Goal: Transaction & Acquisition: Purchase product/service

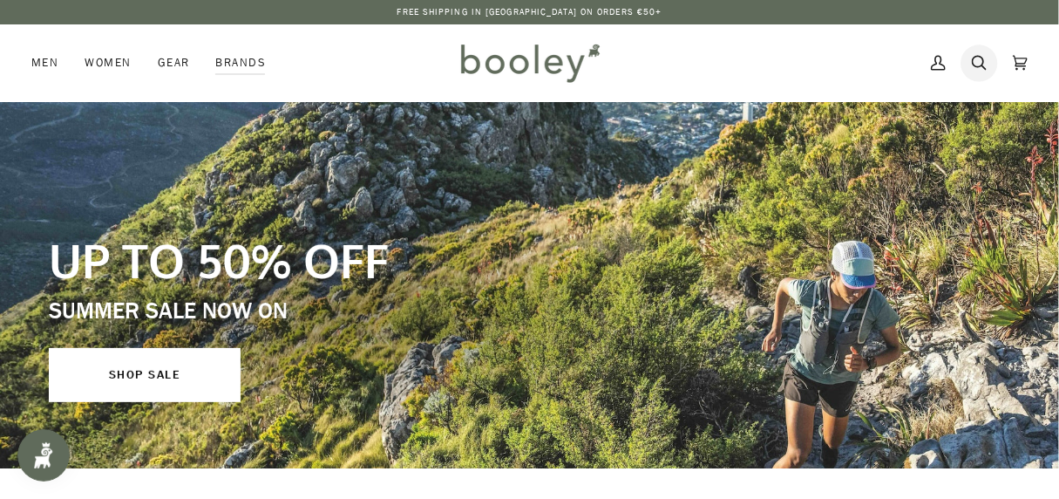
click at [979, 58] on icon at bounding box center [979, 63] width 15 height 26
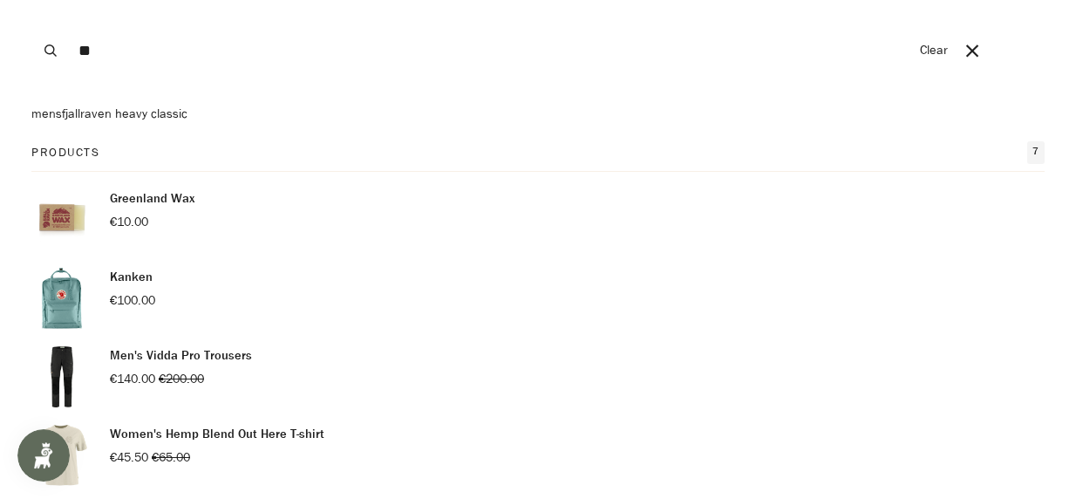
scroll to position [109, 0]
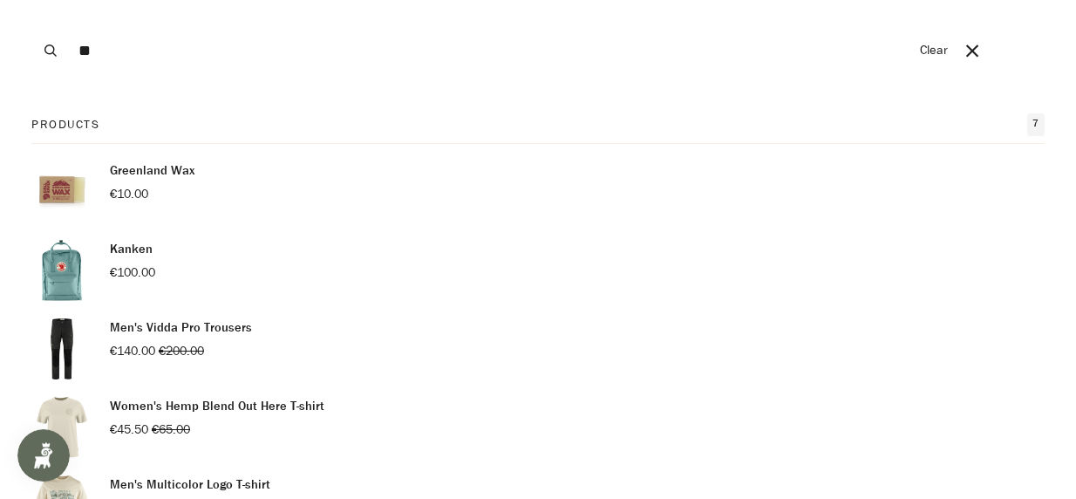
type input "**"
click at [62, 282] on img "Products" at bounding box center [61, 270] width 61 height 61
click at [105, 53] on input "**" at bounding box center [490, 50] width 840 height 101
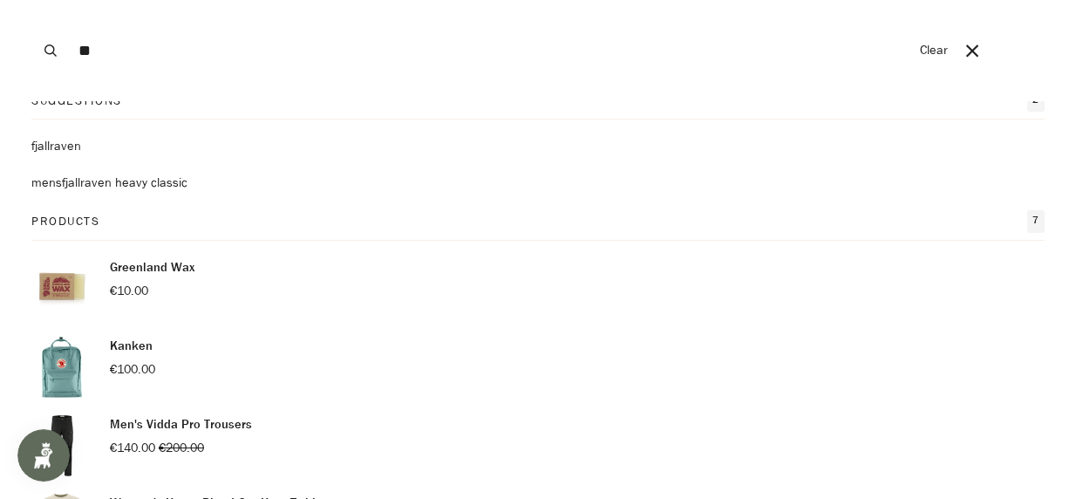
scroll to position [0, 0]
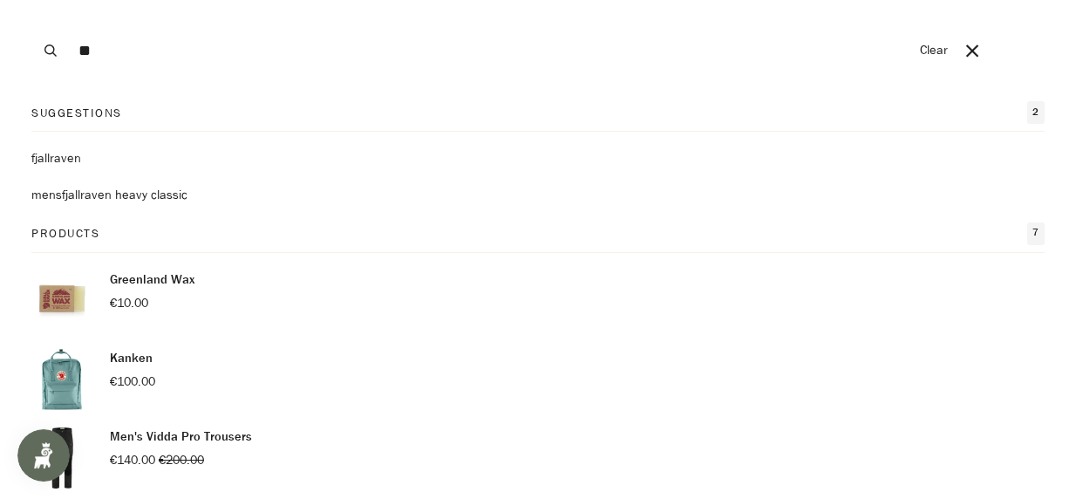
click at [117, 357] on p "Kanken" at bounding box center [132, 358] width 45 height 19
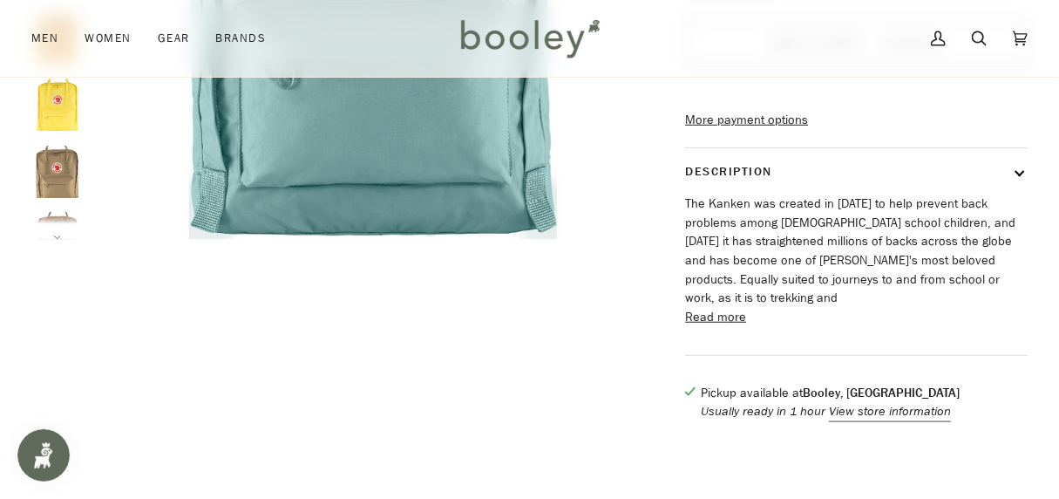
scroll to position [545, 0]
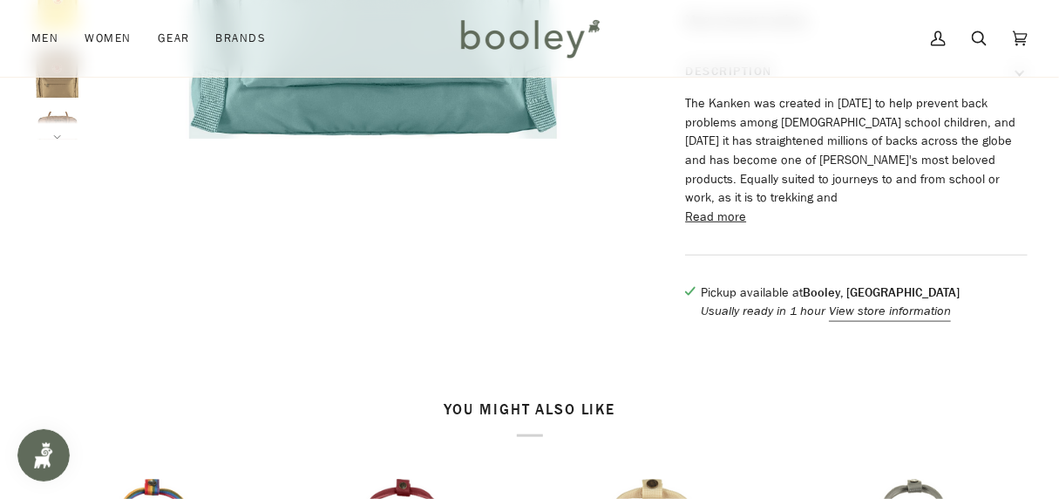
click at [720, 222] on button "Read more" at bounding box center [715, 216] width 61 height 19
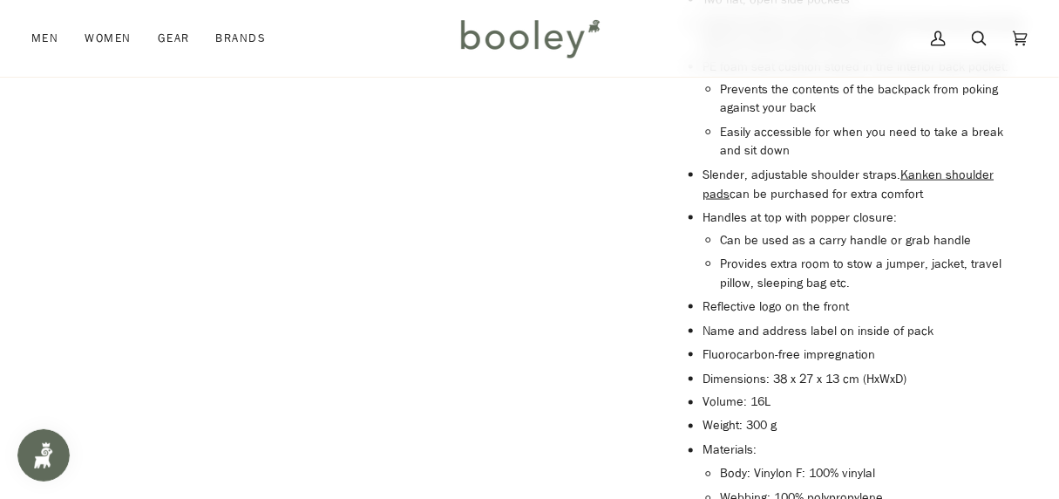
scroll to position [981, 0]
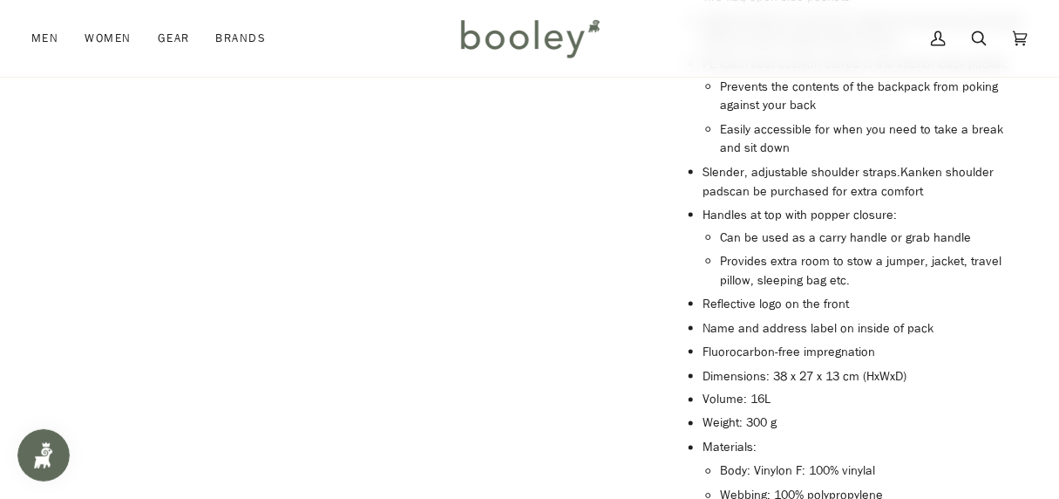
click at [947, 179] on link "Kanken shoulder pads" at bounding box center [848, 182] width 291 height 36
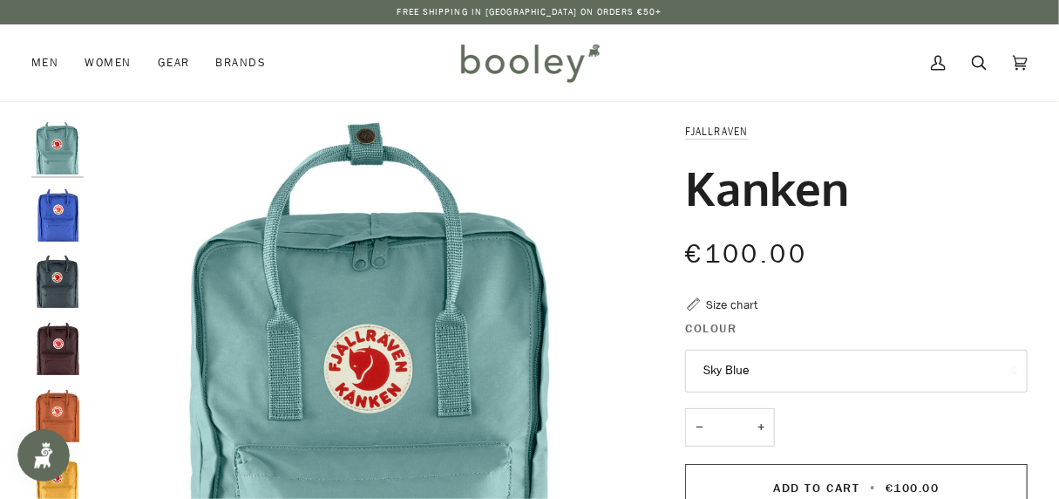
scroll to position [218, 0]
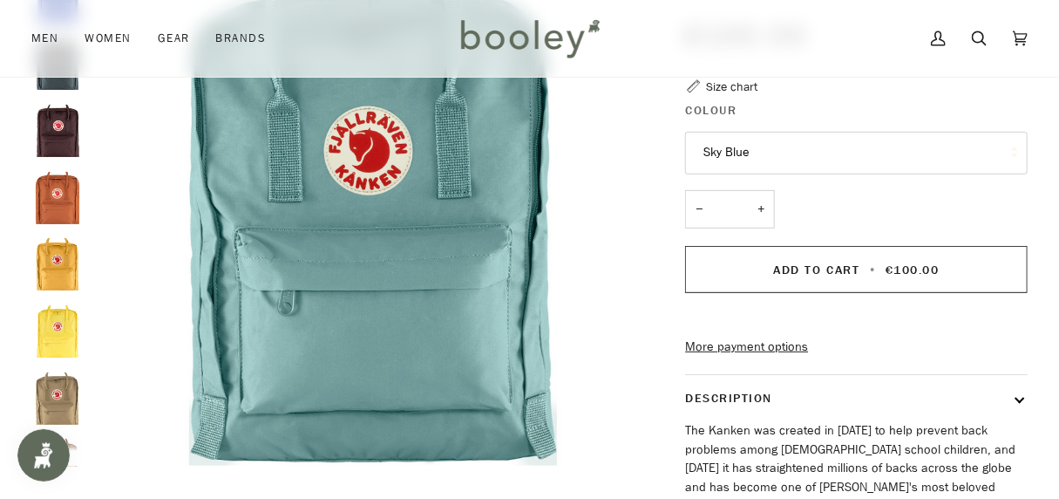
click at [48, 269] on img "Fjallraven Kanken Ochre - Booley Galway" at bounding box center [57, 264] width 52 height 52
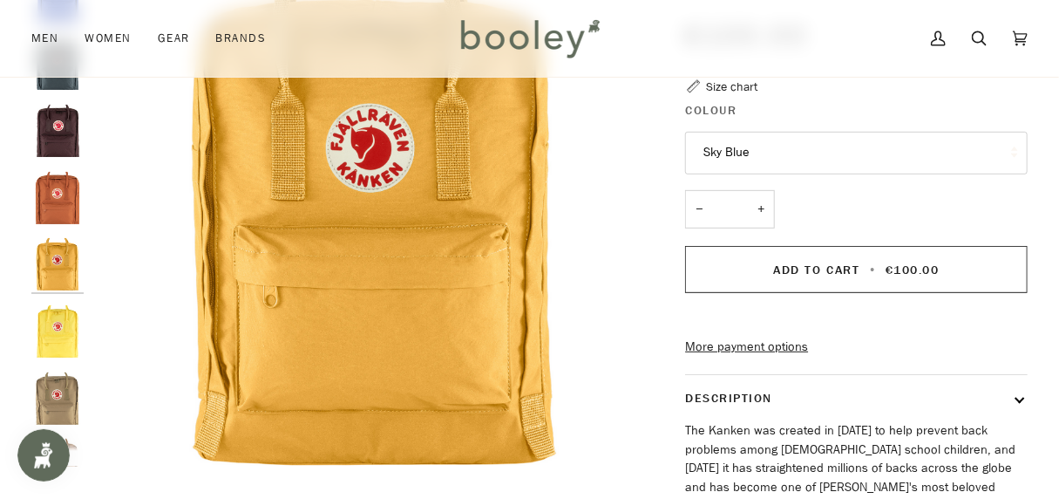
scroll to position [80, 0]
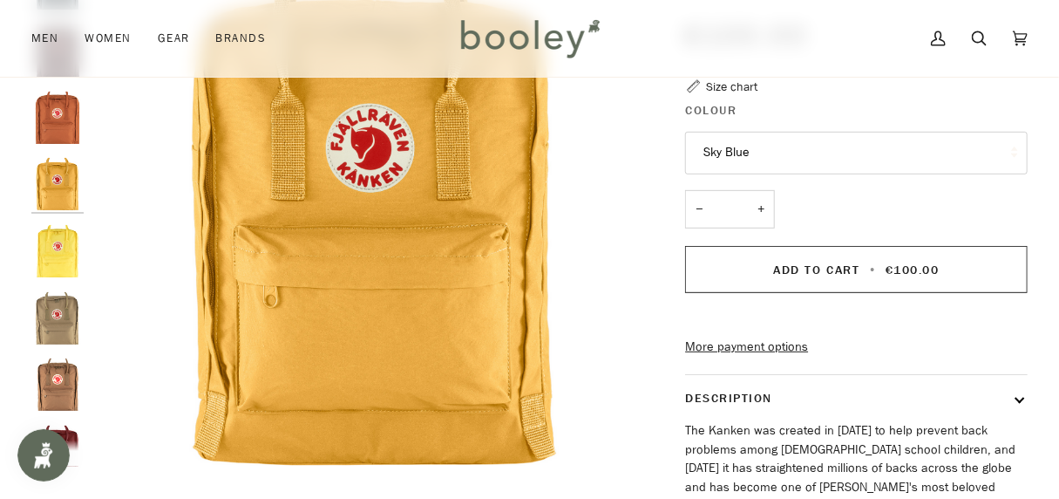
click at [58, 321] on img "Fjallraven Kanken Clay - Booley Galway" at bounding box center [57, 318] width 52 height 52
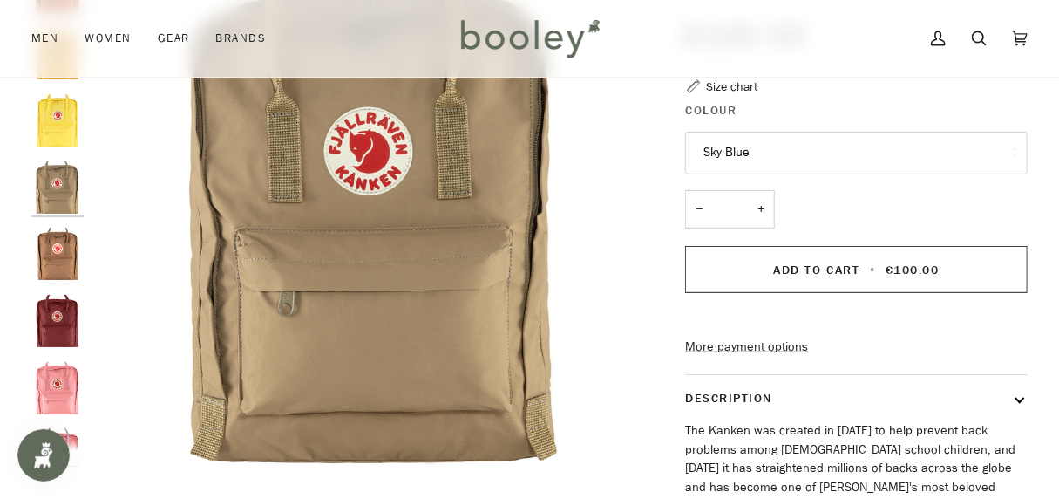
scroll to position [214, 0]
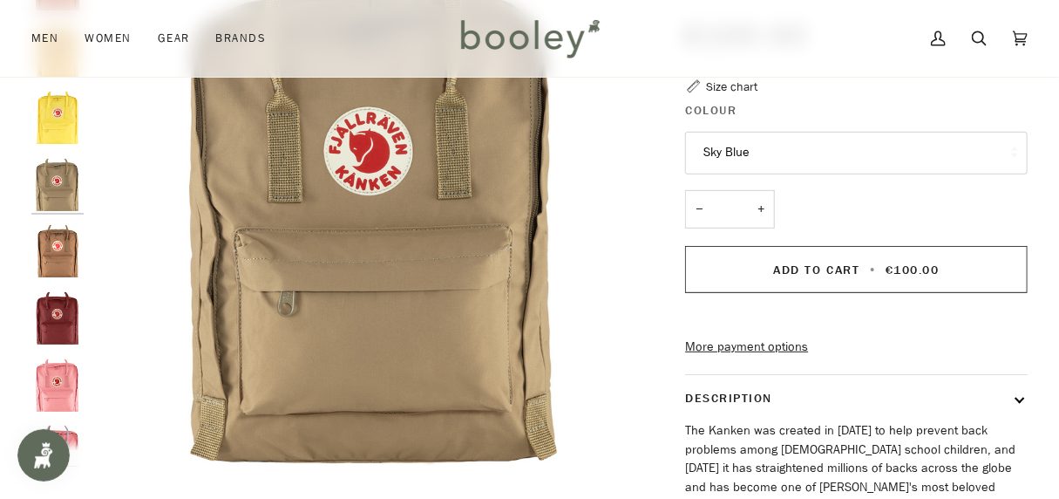
click at [58, 259] on img "Fjallraven Kanken Khaki Dust - Booley Galway" at bounding box center [57, 251] width 52 height 52
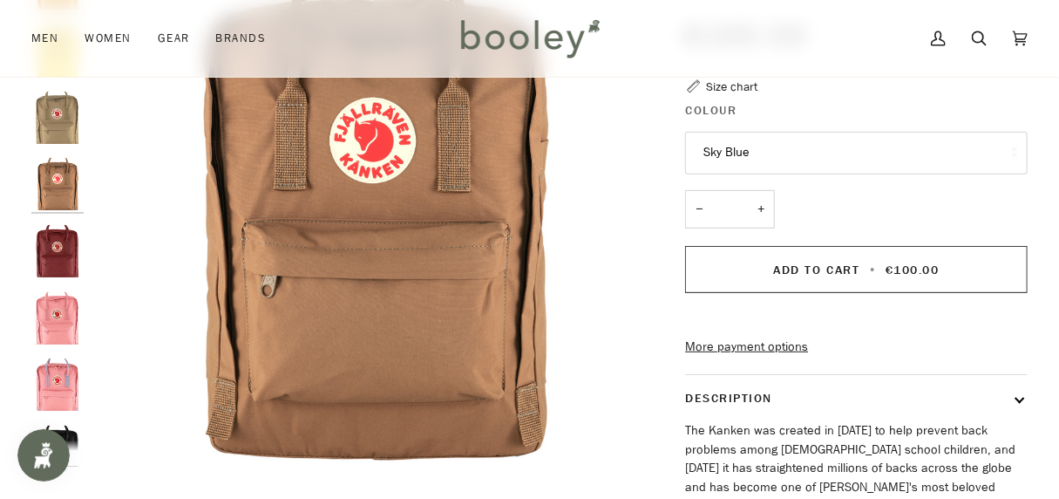
scroll to position [499, 0]
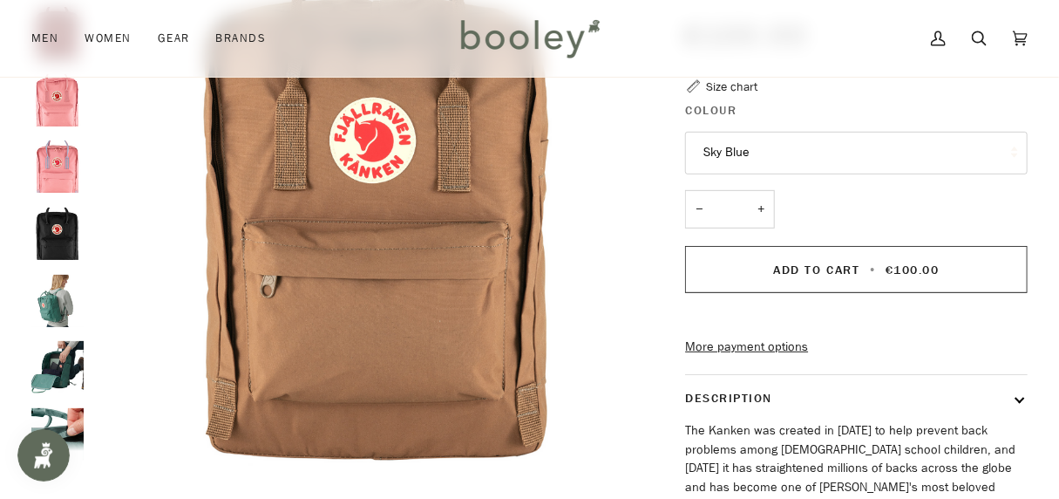
click at [52, 306] on img "Kanken - Booley Galway" at bounding box center [57, 301] width 52 height 52
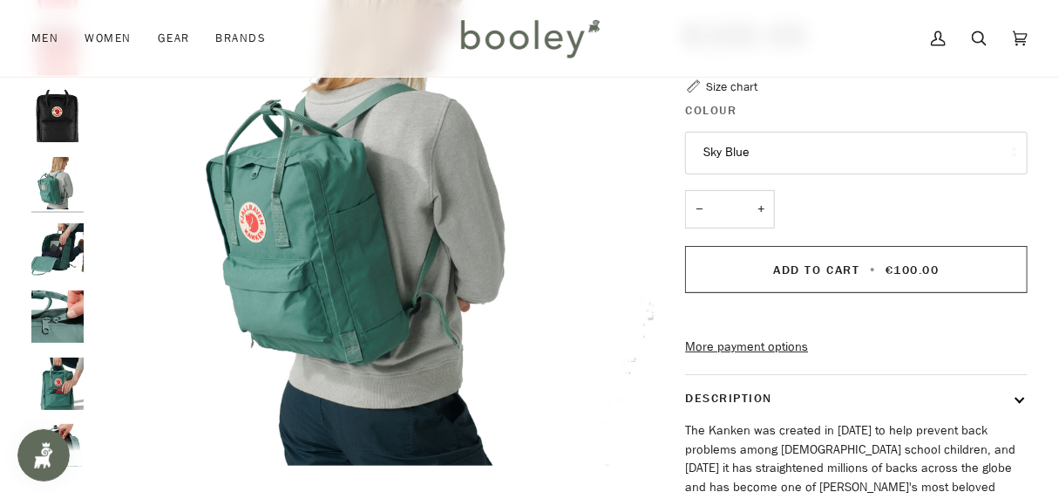
scroll to position [725, 0]
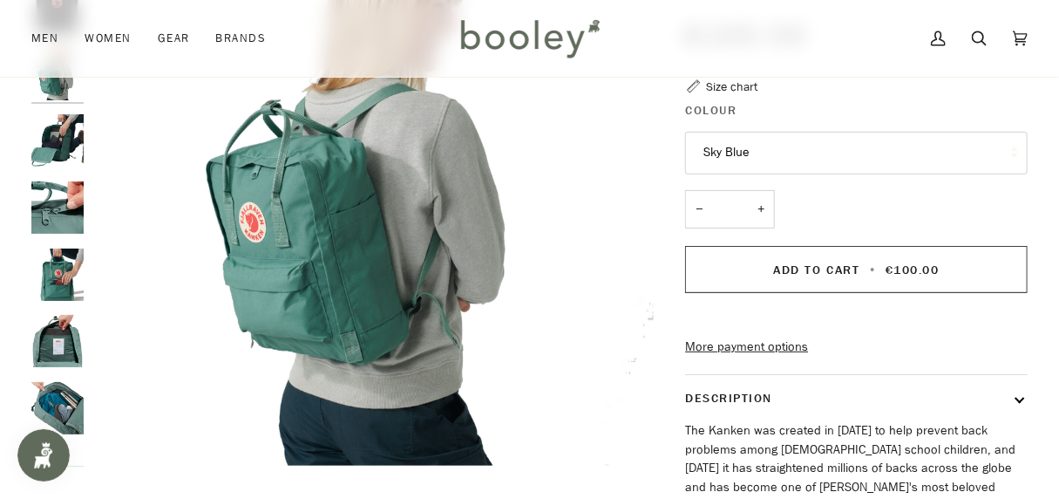
click at [51, 138] on img "Kanken" at bounding box center [57, 140] width 52 height 52
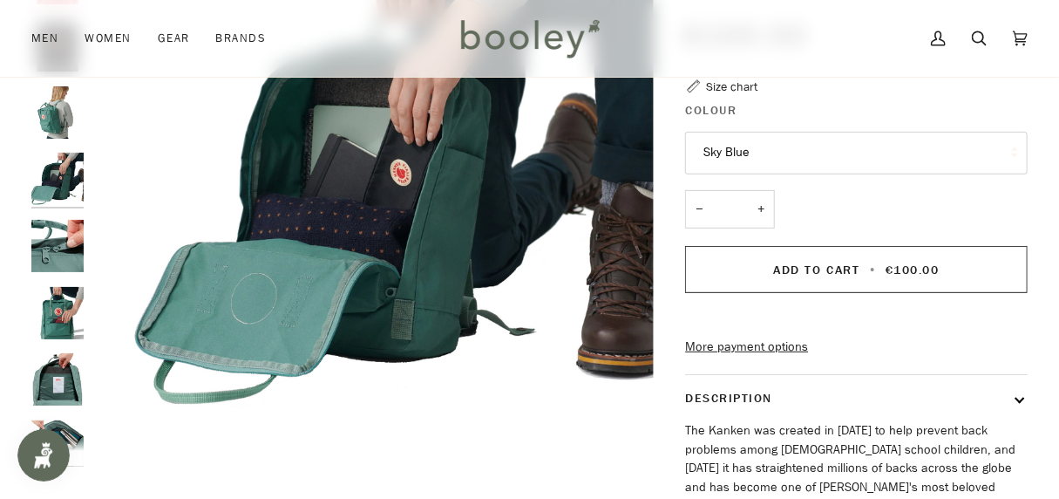
scroll to position [683, 0]
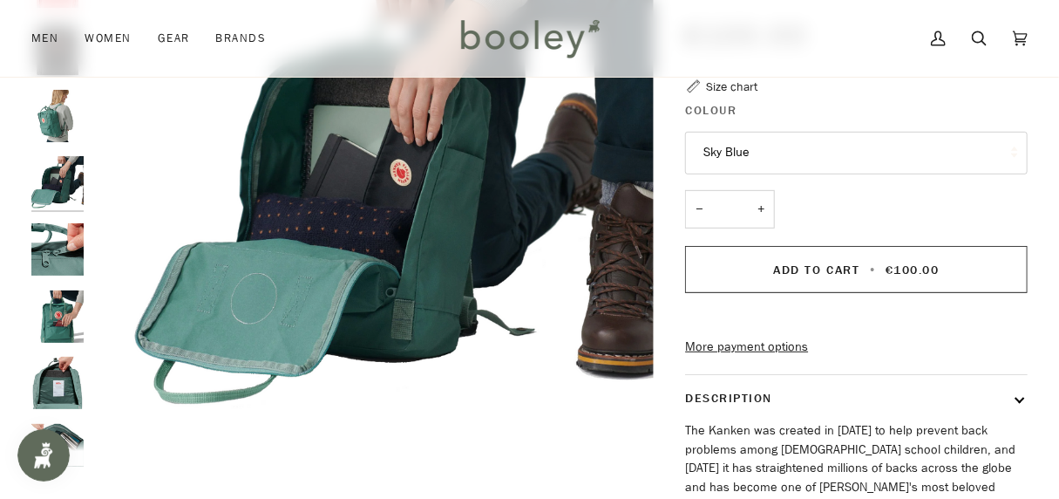
click at [52, 319] on img "Kanken - Booley Galway" at bounding box center [57, 316] width 52 height 52
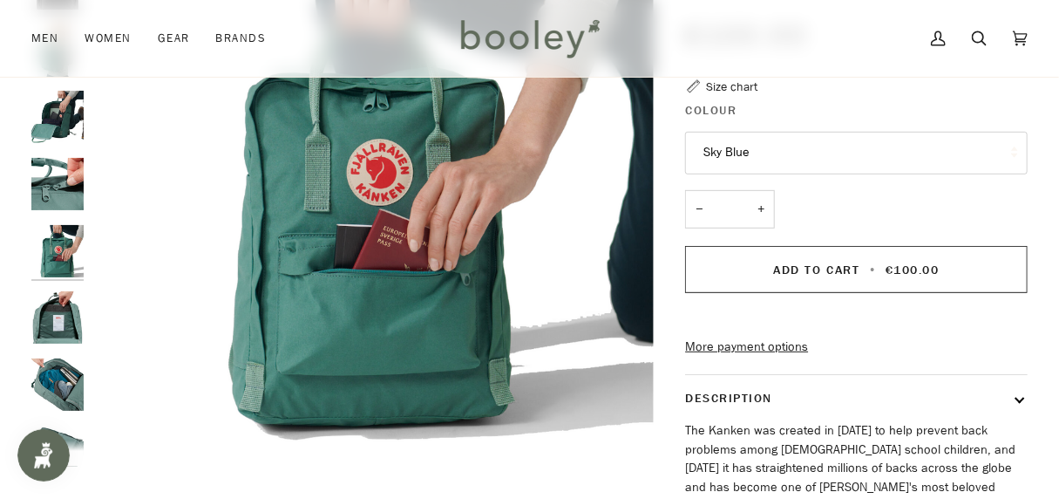
scroll to position [778, 0]
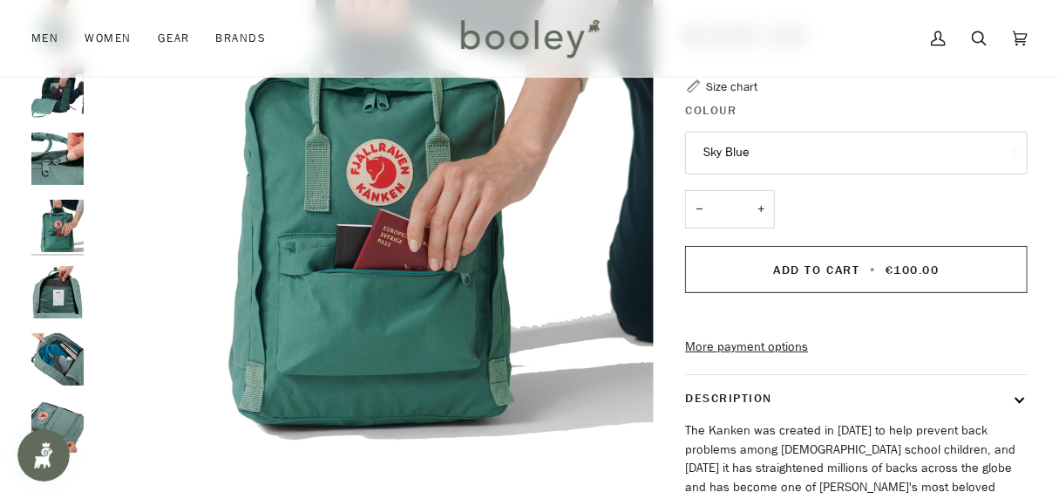
click at [62, 294] on img "Kanken" at bounding box center [57, 292] width 52 height 52
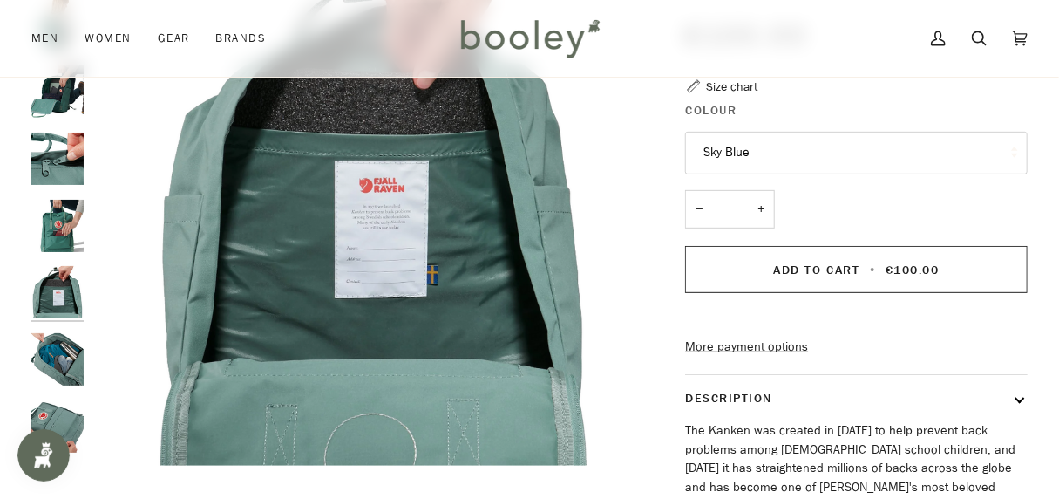
click at [61, 362] on img "Kanken" at bounding box center [57, 359] width 52 height 52
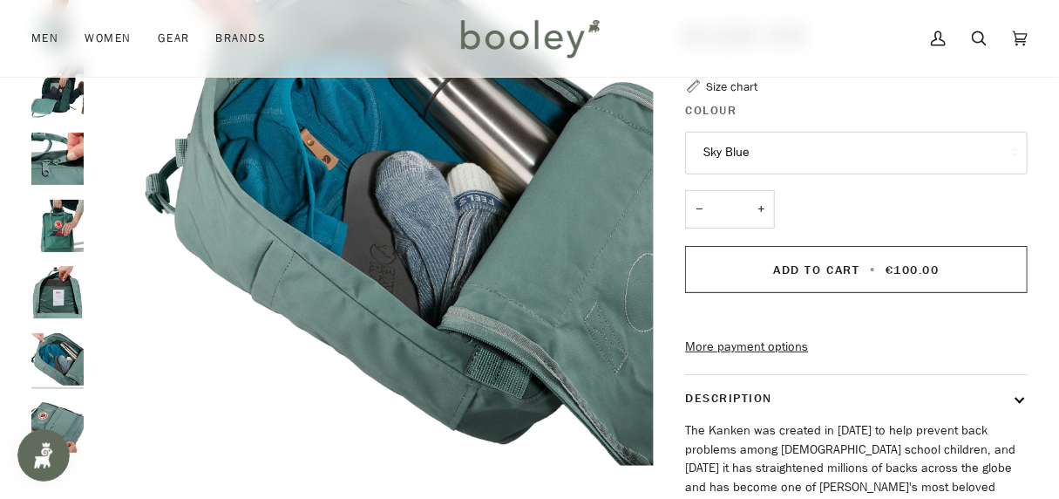
click at [64, 429] on body at bounding box center [43, 454] width 52 height 52
click at [65, 418] on img "Kanken" at bounding box center [57, 426] width 52 height 52
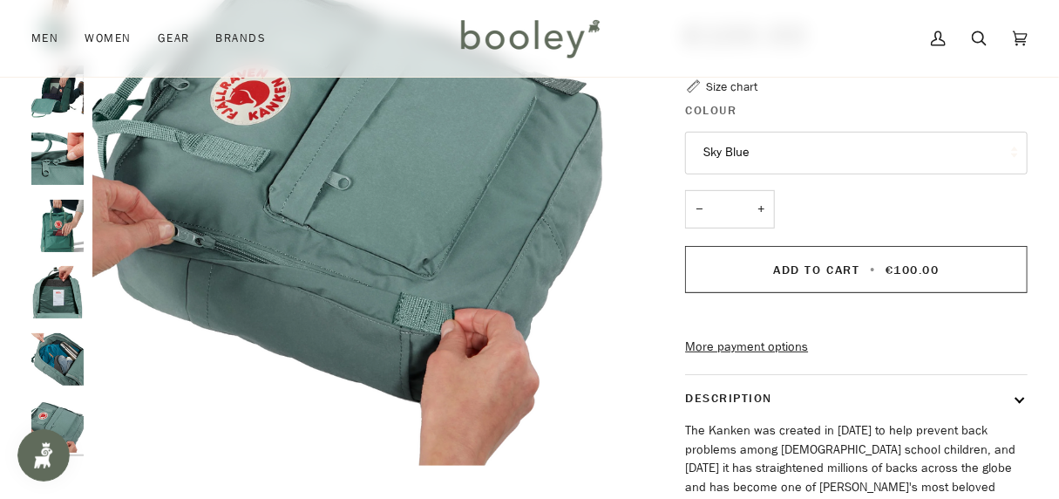
click at [64, 374] on img "Kanken" at bounding box center [57, 359] width 52 height 52
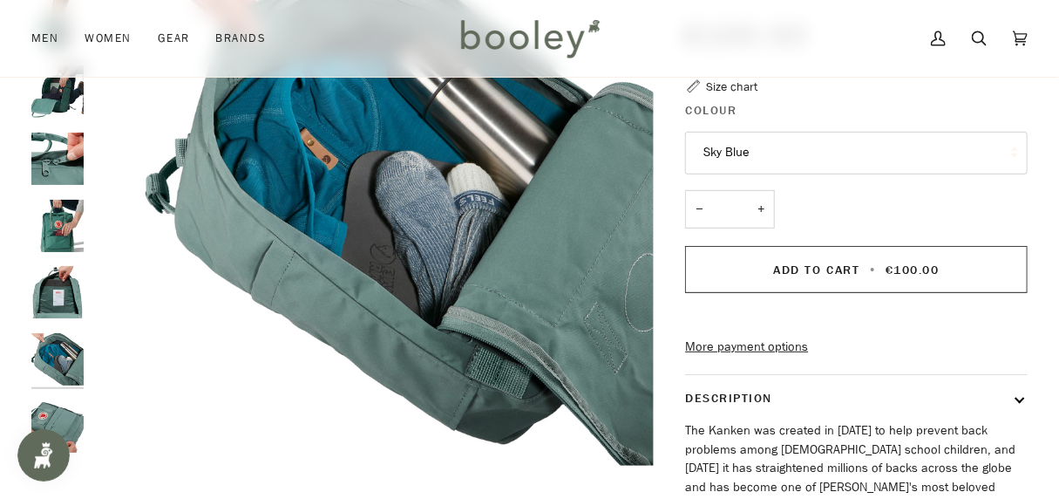
click at [58, 414] on img "Kanken" at bounding box center [57, 426] width 52 height 52
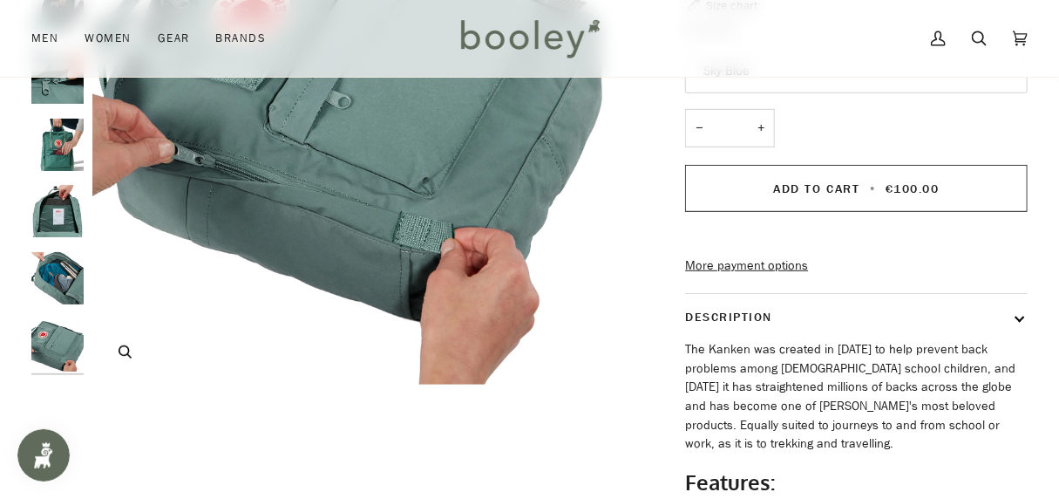
scroll to position [327, 0]
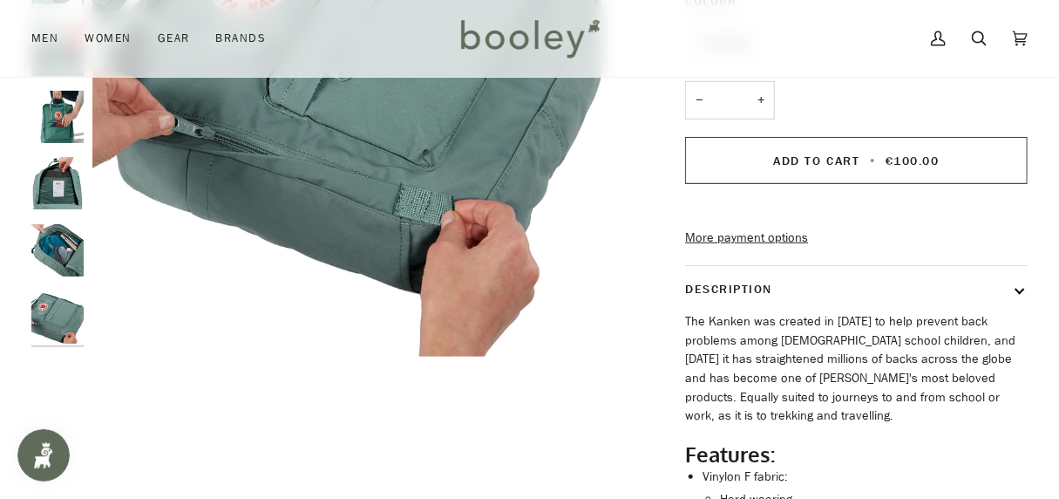
click at [52, 248] on img "Kanken" at bounding box center [57, 250] width 52 height 52
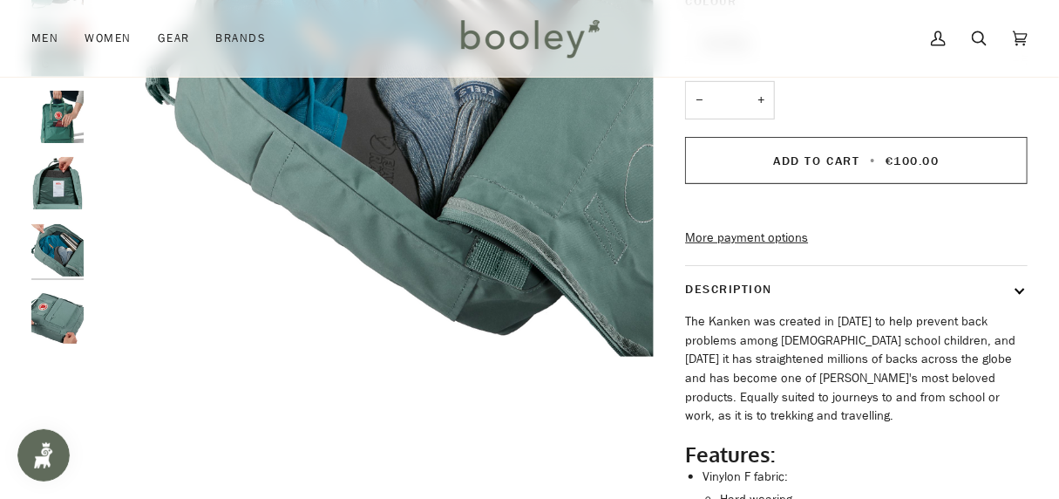
click at [48, 309] on img "Kanken" at bounding box center [57, 317] width 52 height 52
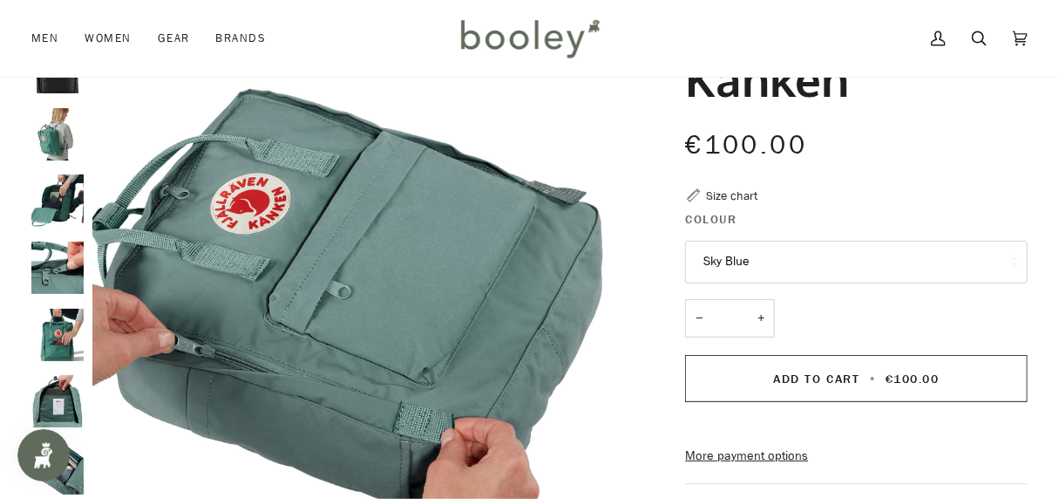
scroll to position [0, 0]
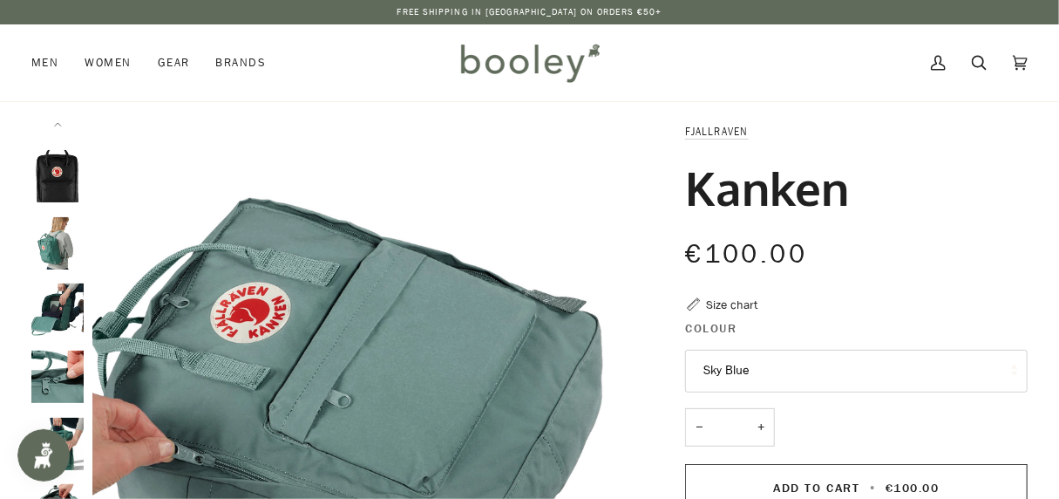
click at [58, 173] on img "Fjallraven Kanken Black - Booley Galway" at bounding box center [57, 176] width 52 height 52
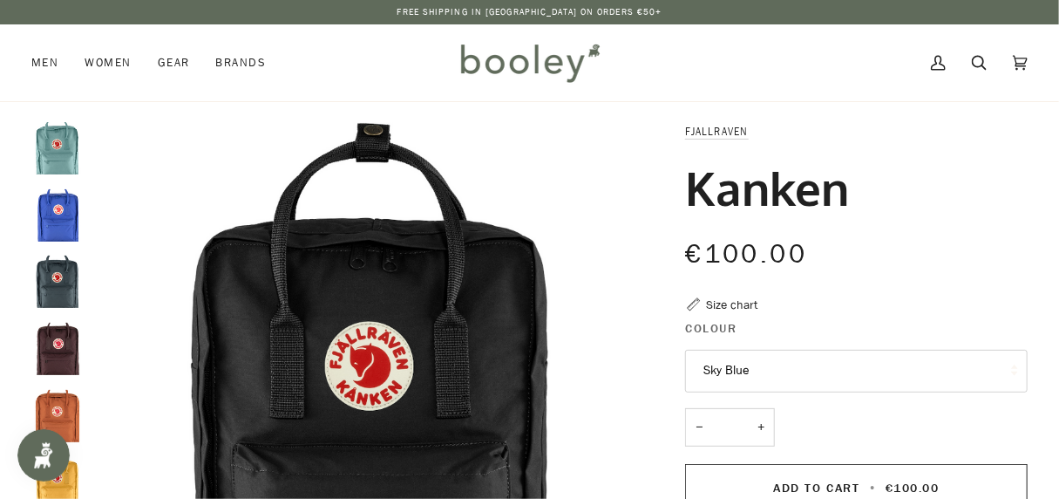
click at [51, 147] on img "Fjallraven Kanken Sky Blue - Booley Galway" at bounding box center [57, 148] width 52 height 52
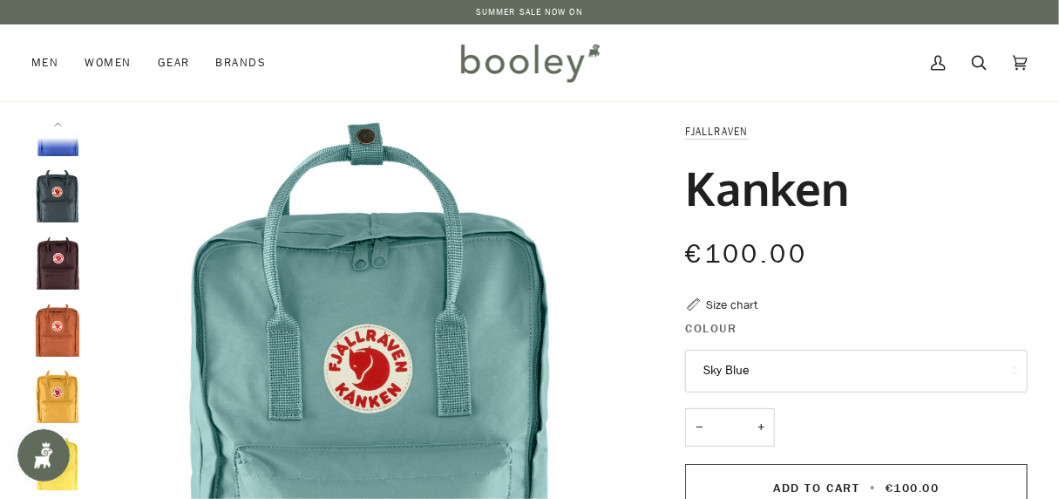
scroll to position [109, 0]
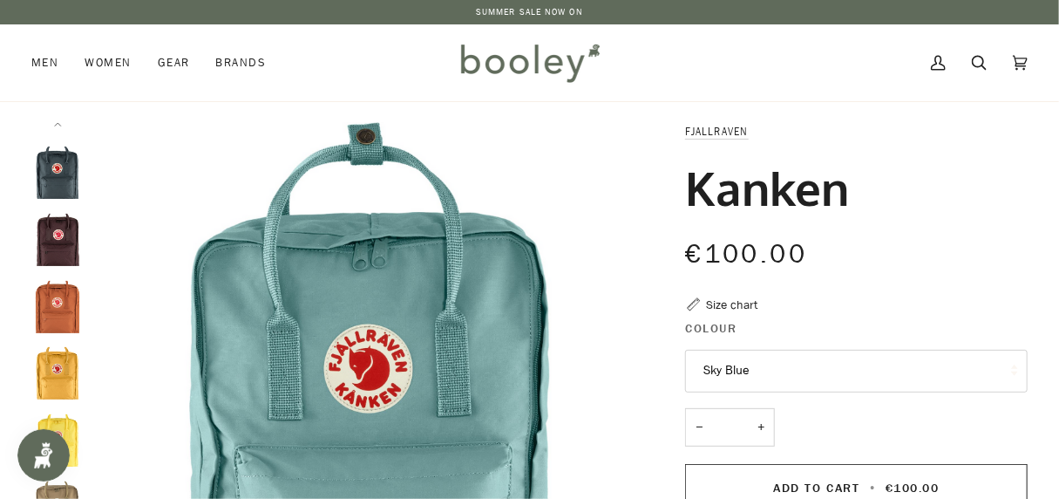
click at [55, 178] on img "Fjallraven Kanken Graphite - Booley Galway" at bounding box center [57, 172] width 52 height 52
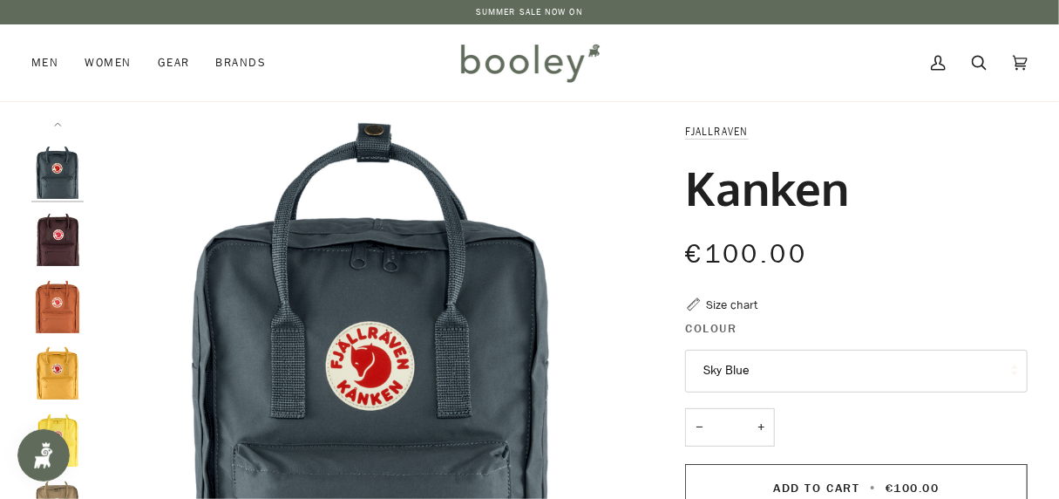
scroll to position [0, 0]
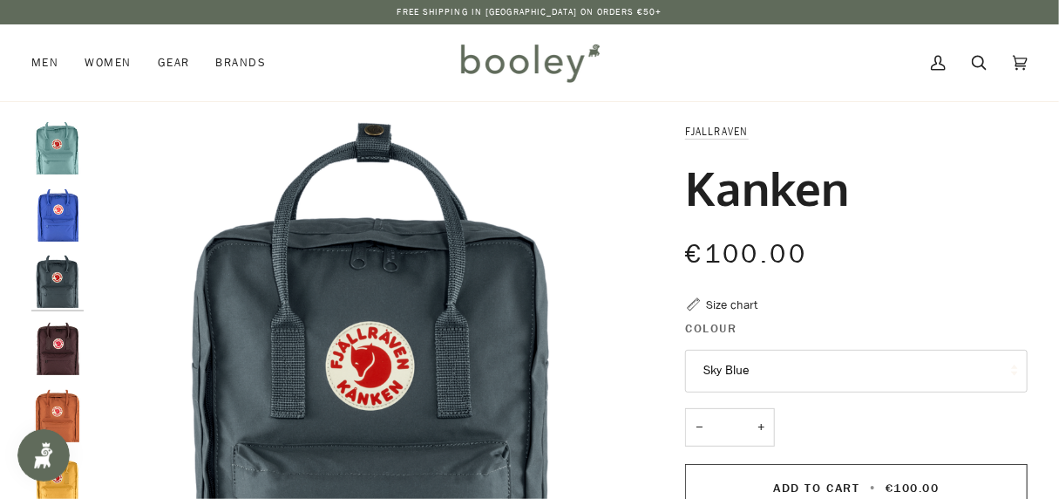
click at [58, 287] on img "Fjallraven Kanken Graphite - Booley Galway" at bounding box center [57, 281] width 52 height 52
click at [60, 215] on img "Fjallraven Kanken Cobalt Blue - Booley Galway" at bounding box center [57, 215] width 52 height 52
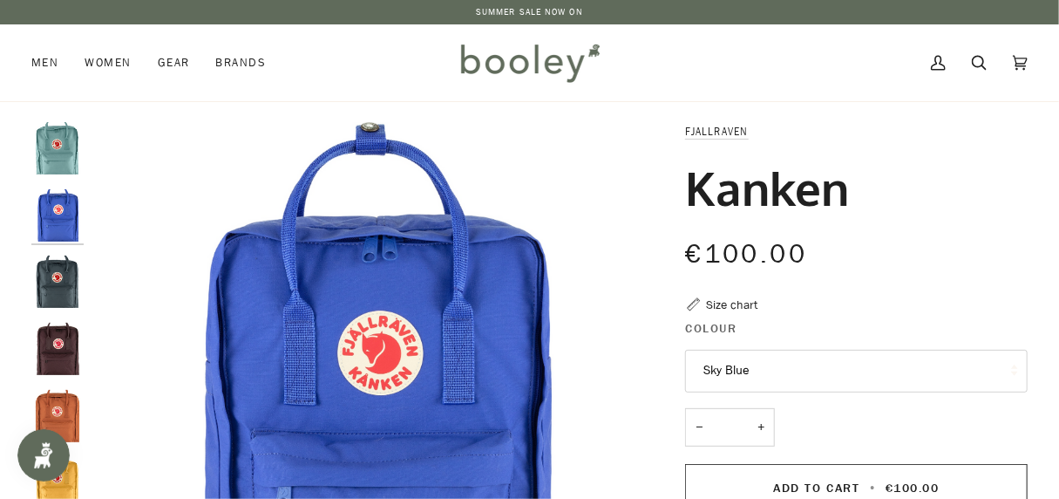
click at [54, 293] on img "Fjallraven Kanken Graphite - Booley Galway" at bounding box center [57, 281] width 52 height 52
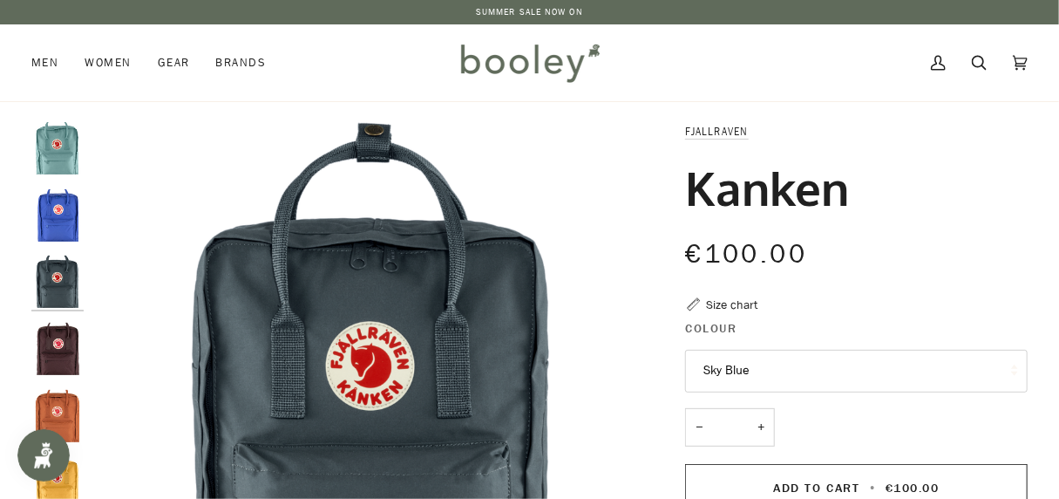
click at [59, 353] on img "Fjallraven Kanken Blackberry - Booley Galway" at bounding box center [57, 349] width 52 height 52
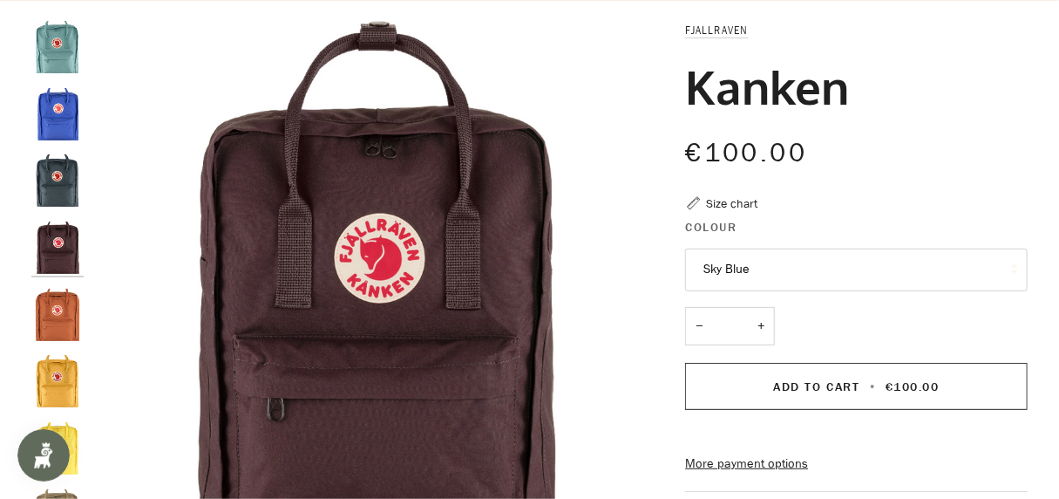
scroll to position [218, 0]
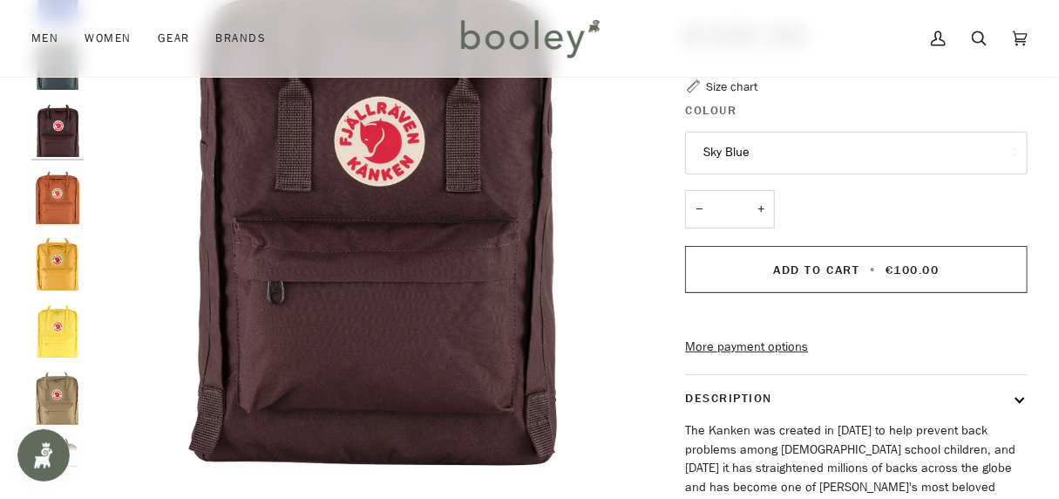
click at [54, 129] on img "Fjallraven Kanken Blackberry - Booley Galway" at bounding box center [57, 131] width 52 height 52
click at [52, 200] on img "Fjallraven Kanken Terracotta Brown - Booley Galway" at bounding box center [57, 198] width 52 height 52
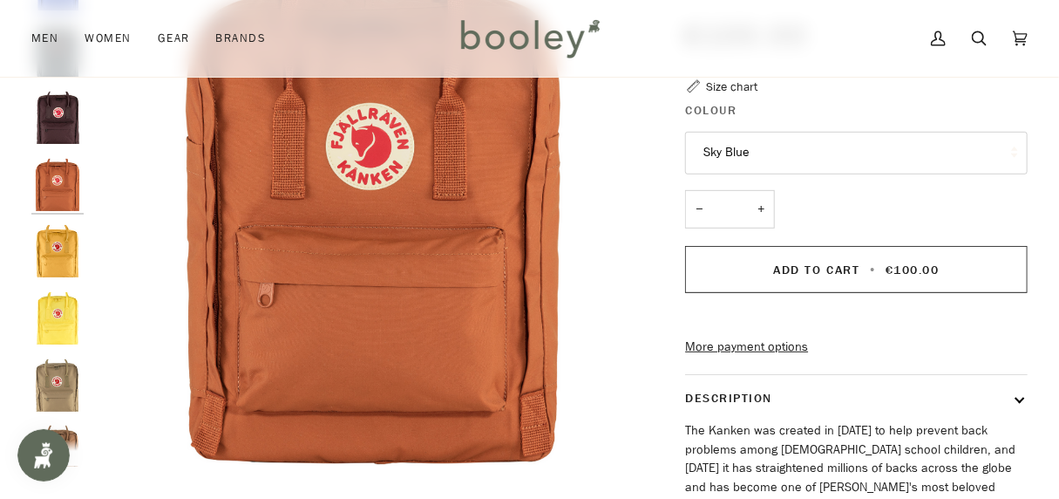
click at [737, 153] on button "Sky Blue" at bounding box center [856, 153] width 343 height 43
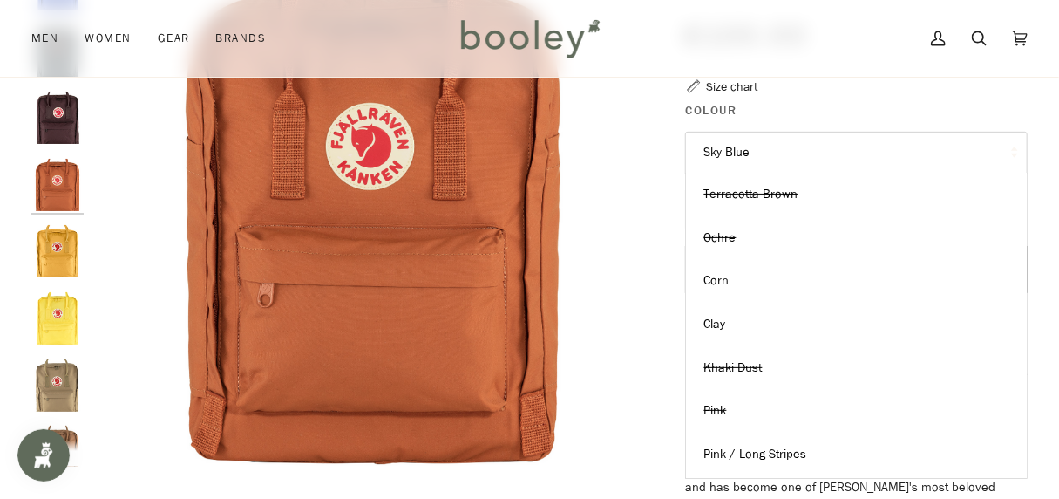
scroll to position [258, 0]
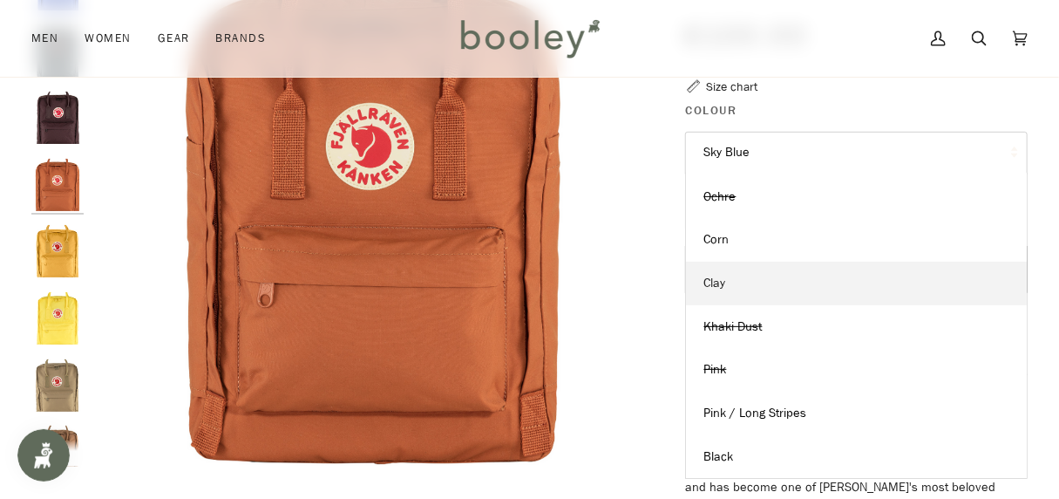
click at [717, 284] on span "Clay" at bounding box center [714, 283] width 22 height 17
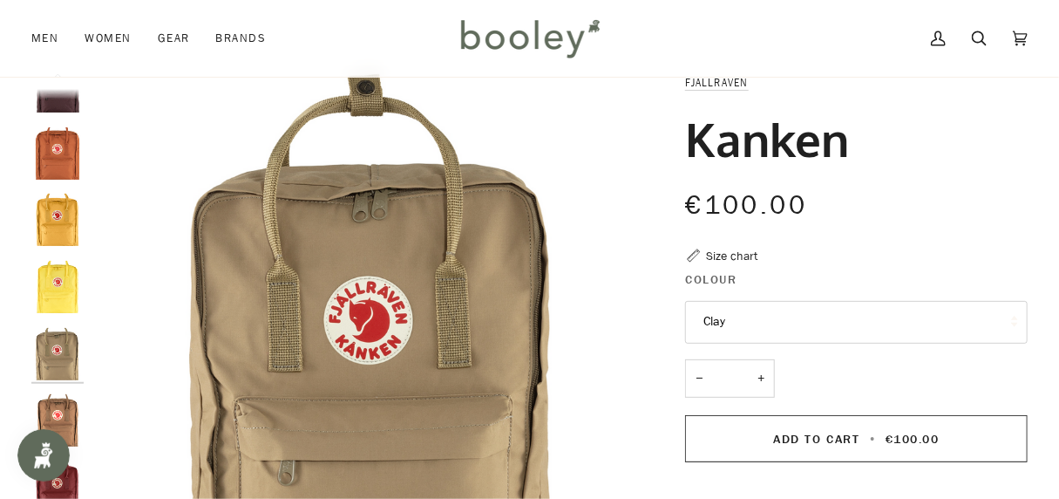
scroll to position [128, 0]
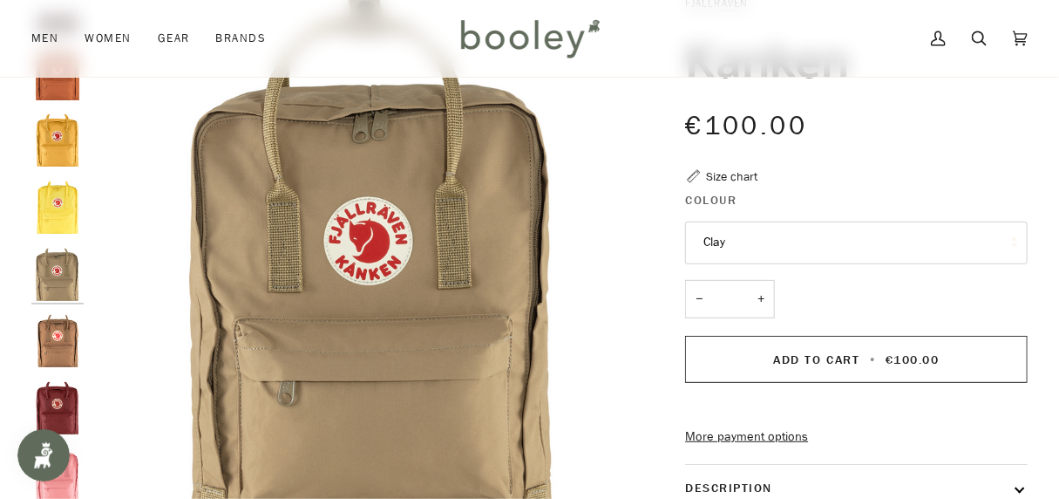
click at [807, 235] on button "Clay" at bounding box center [856, 242] width 343 height 43
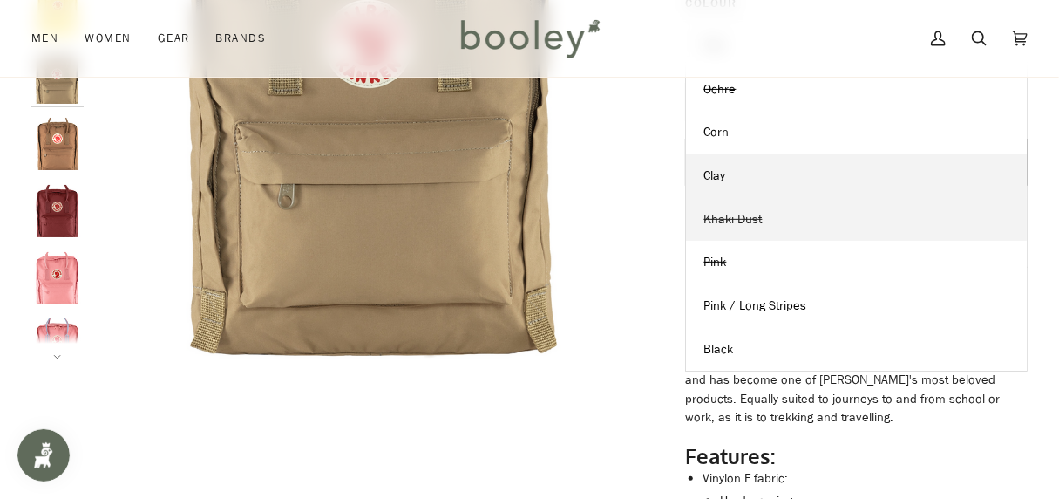
scroll to position [346, 0]
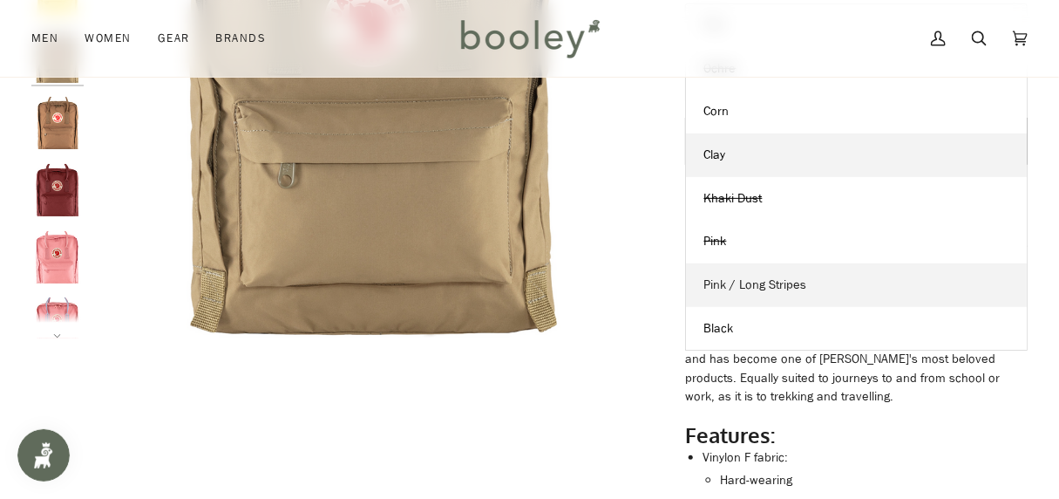
click at [739, 285] on span "Pink / Long Stripes" at bounding box center [754, 284] width 103 height 17
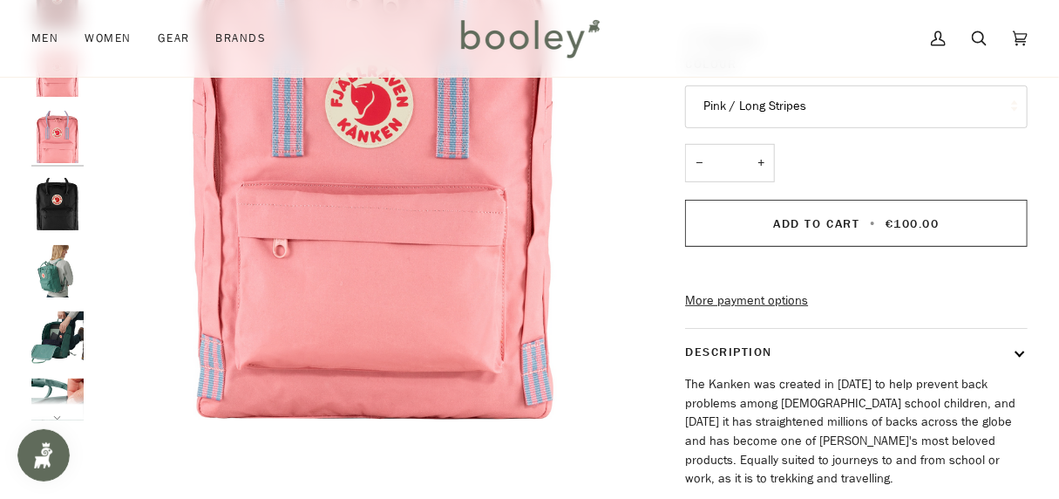
scroll to position [237, 0]
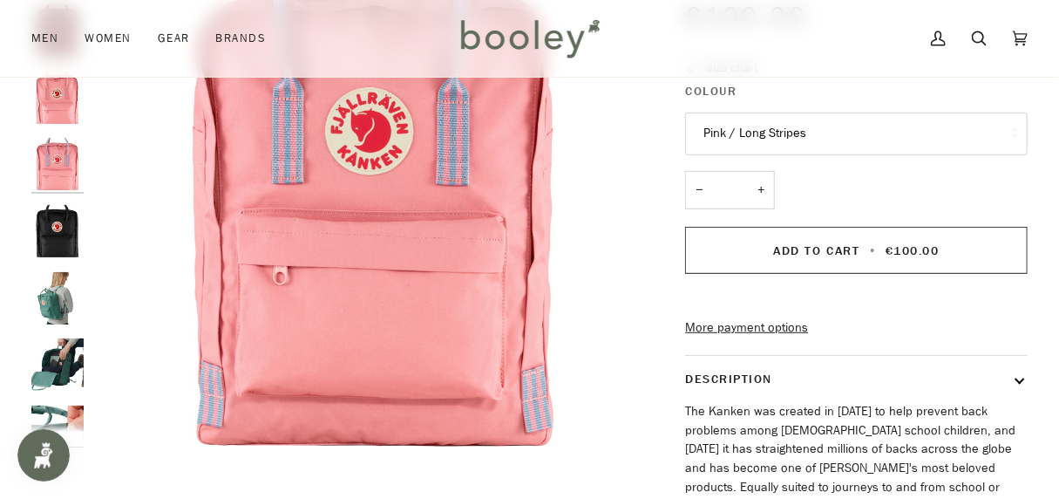
click at [958, 125] on button "Pink / Long Stripes" at bounding box center [856, 133] width 343 height 43
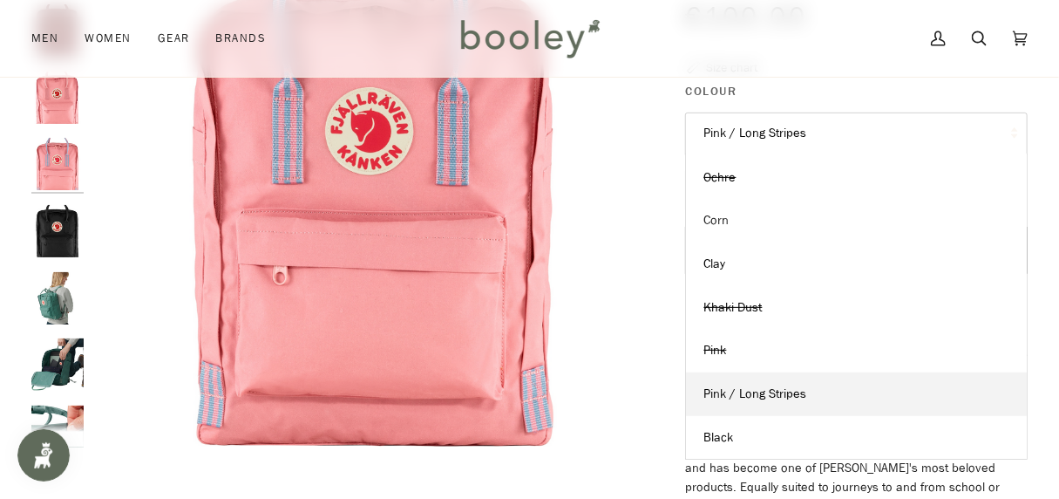
click at [731, 218] on link "Corn" at bounding box center [856, 221] width 341 height 44
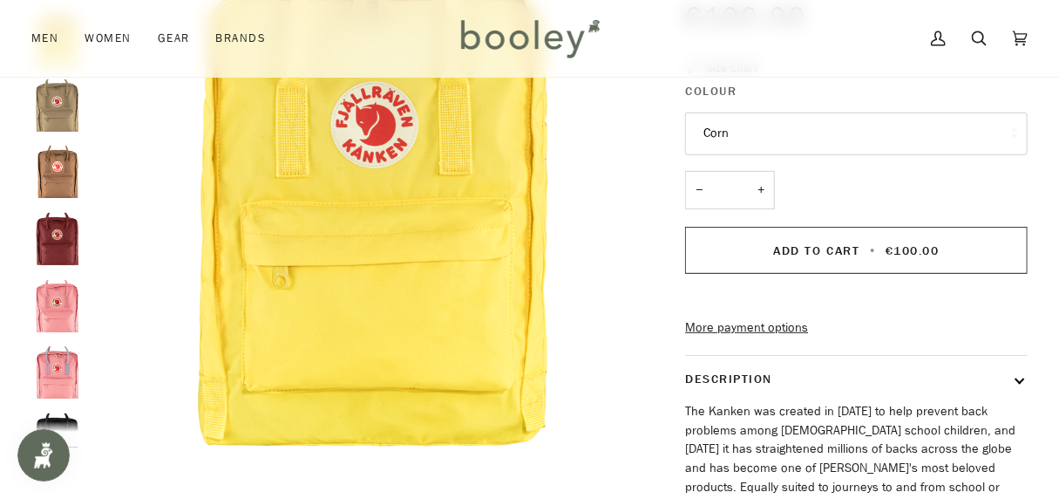
scroll to position [147, 0]
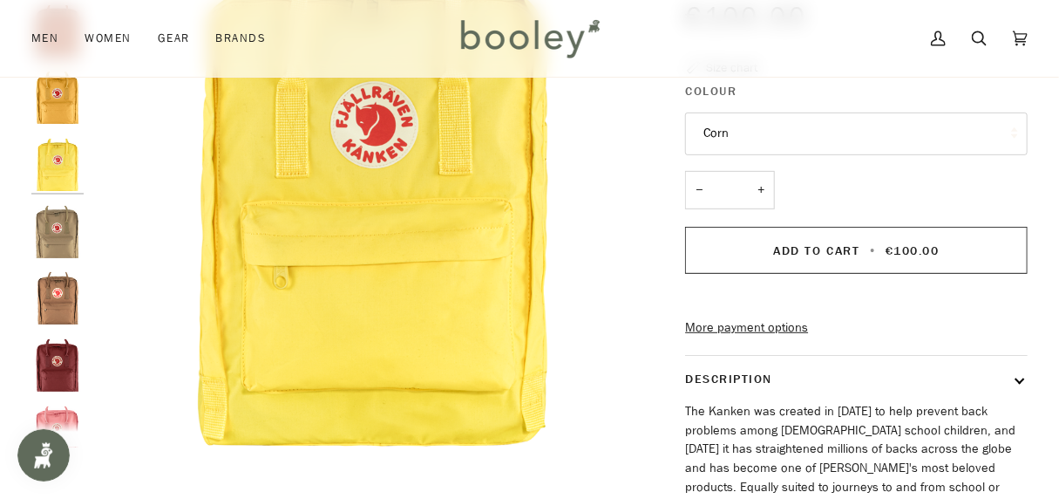
click at [966, 131] on button "Corn" at bounding box center [856, 133] width 343 height 43
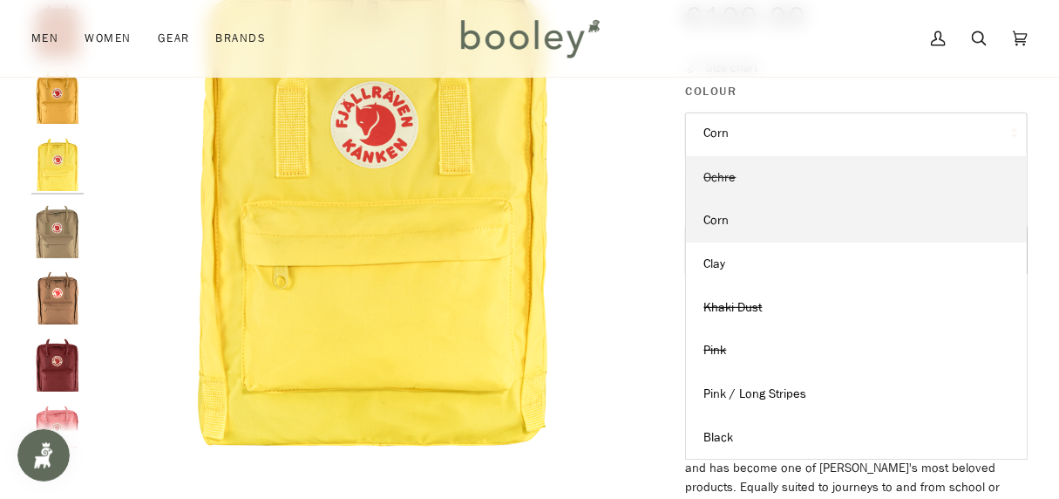
click at [718, 173] on span "Ochre" at bounding box center [719, 177] width 32 height 17
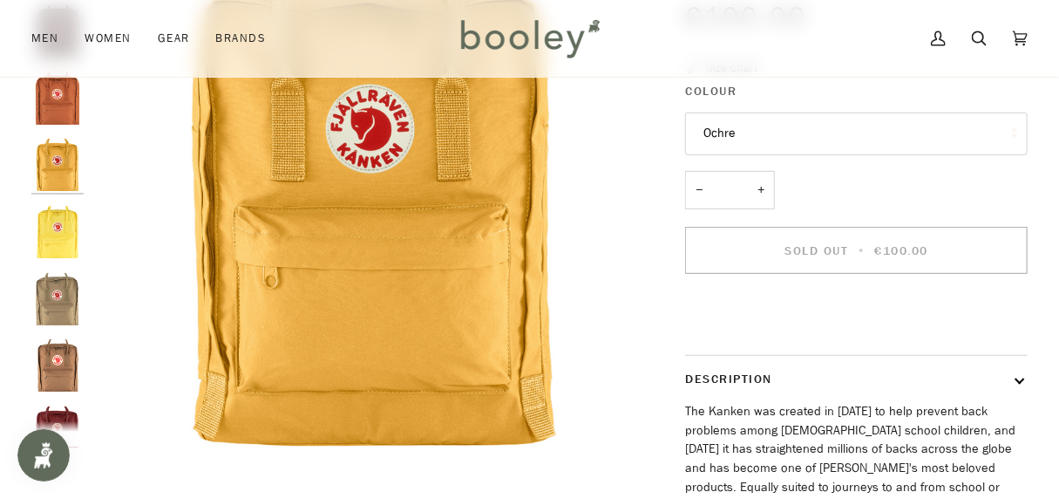
scroll to position [128, 0]
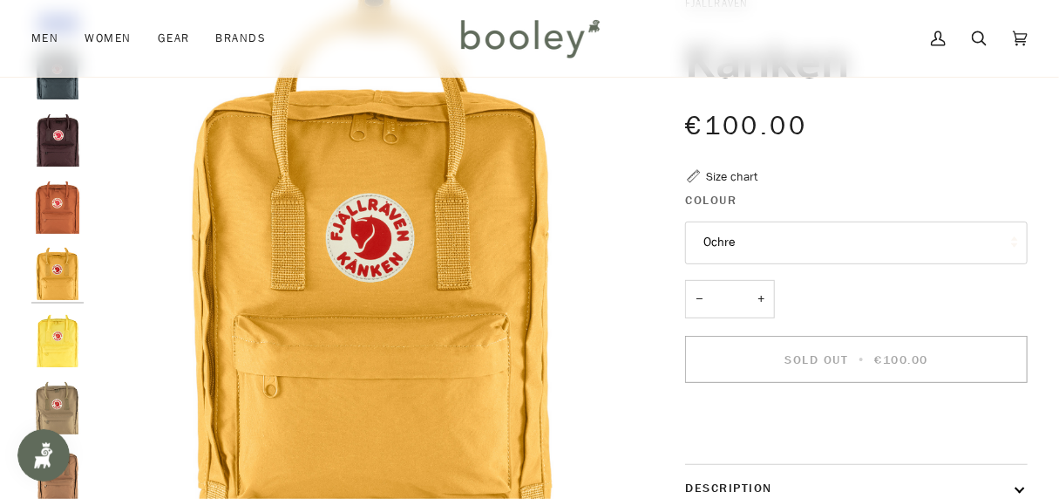
click at [818, 250] on button "Ochre" at bounding box center [856, 242] width 343 height 43
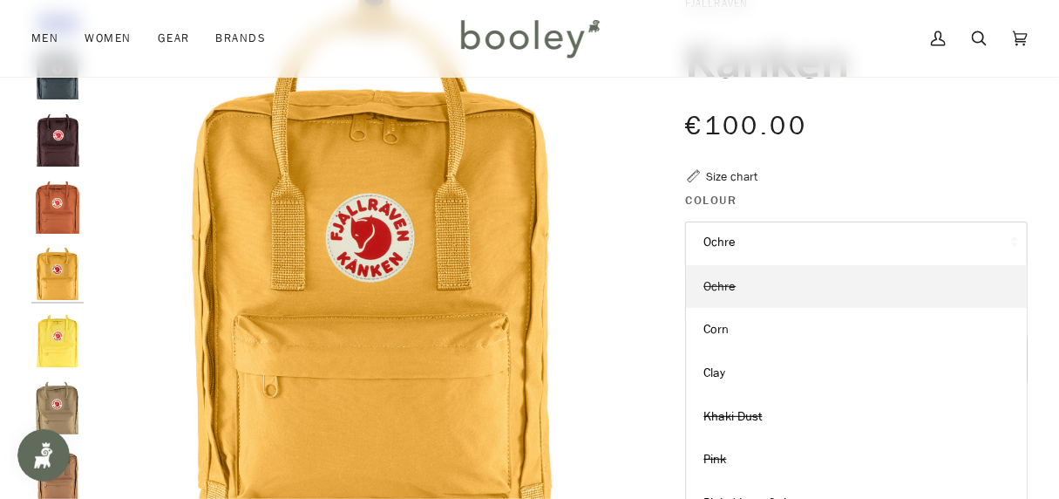
click at [721, 283] on span "Ochre" at bounding box center [719, 286] width 32 height 17
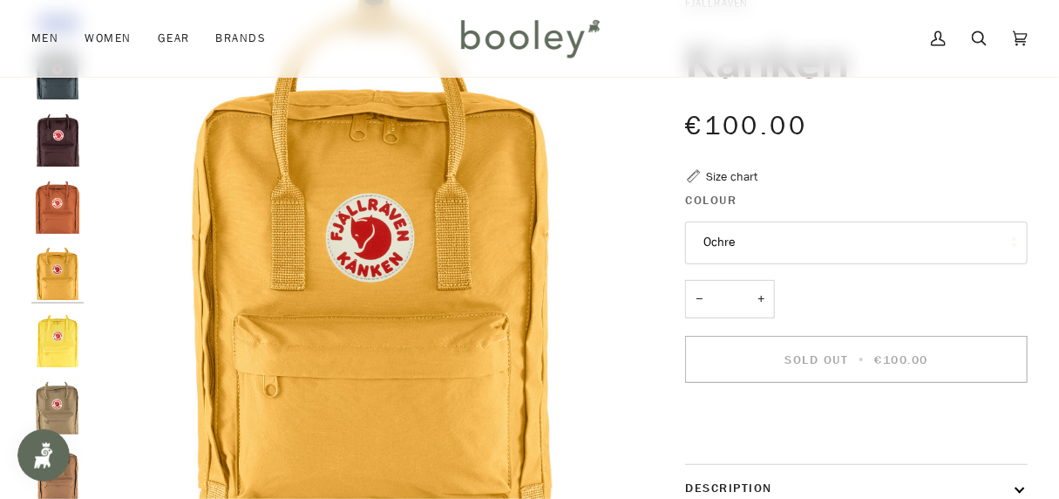
scroll to position [237, 0]
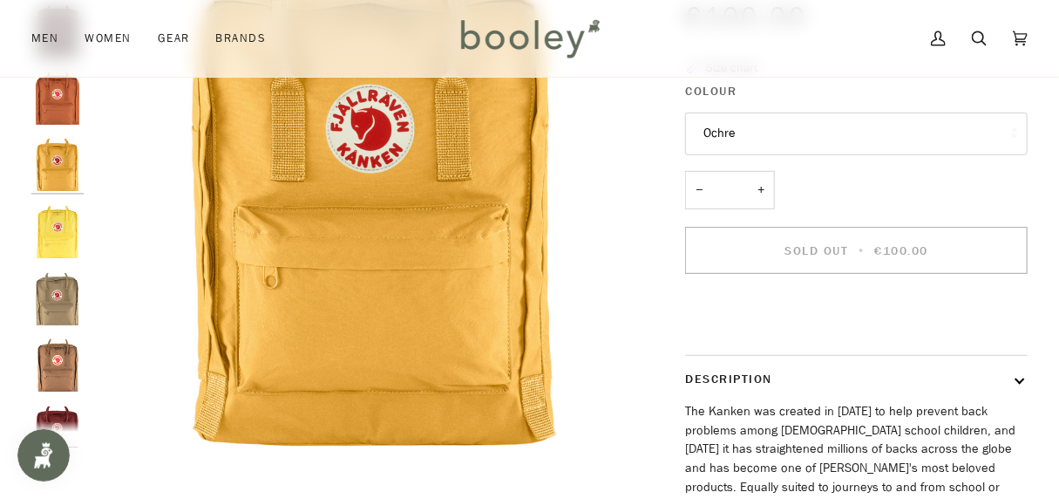
click at [730, 134] on button "Ochre" at bounding box center [856, 133] width 343 height 43
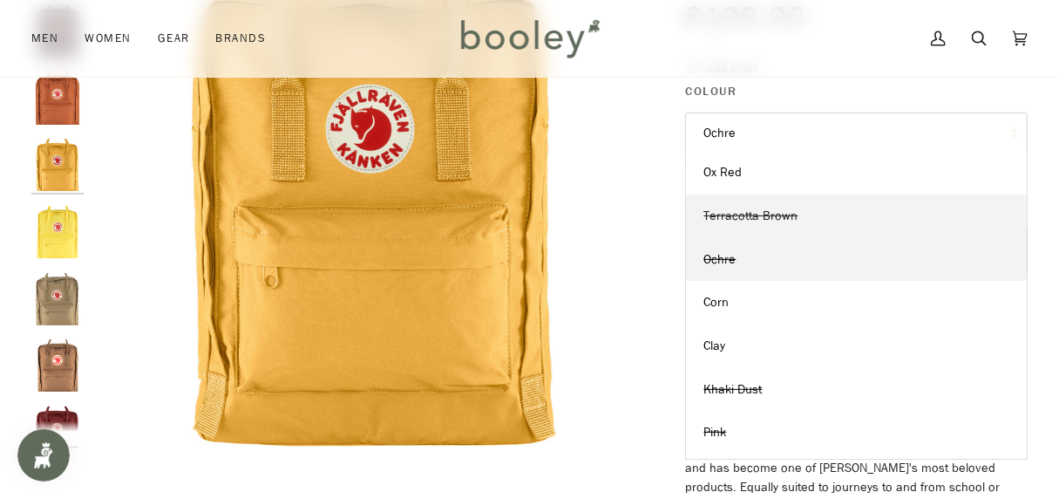
scroll to position [149, 0]
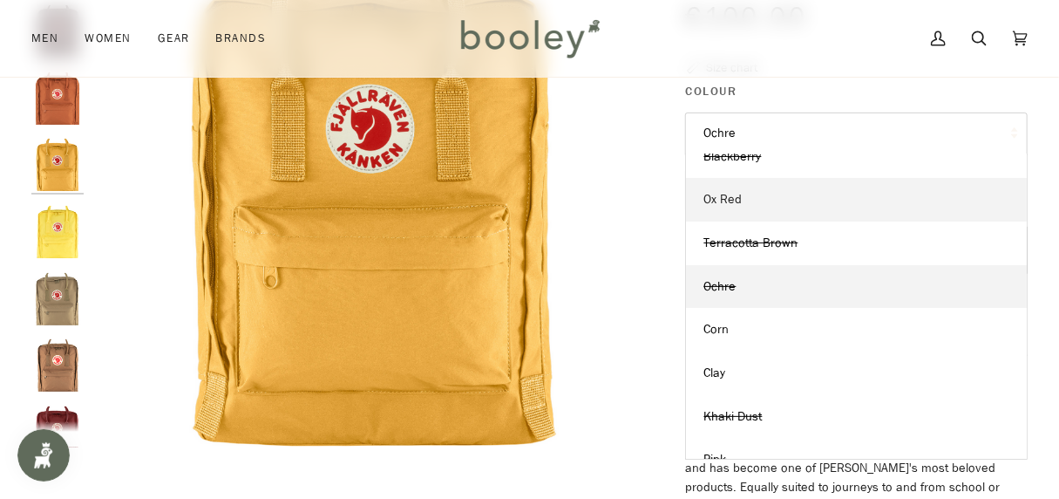
click at [731, 192] on span "Ox Red" at bounding box center [722, 199] width 38 height 17
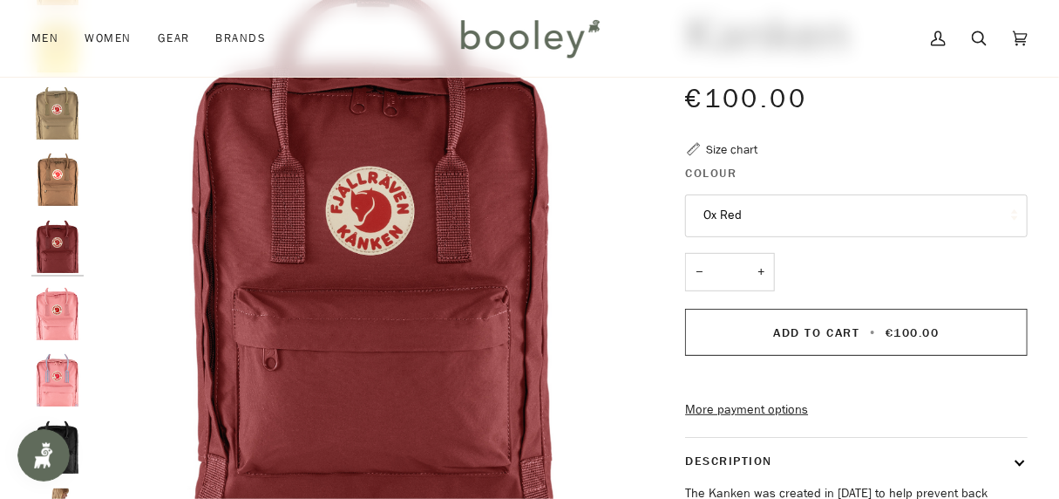
scroll to position [128, 0]
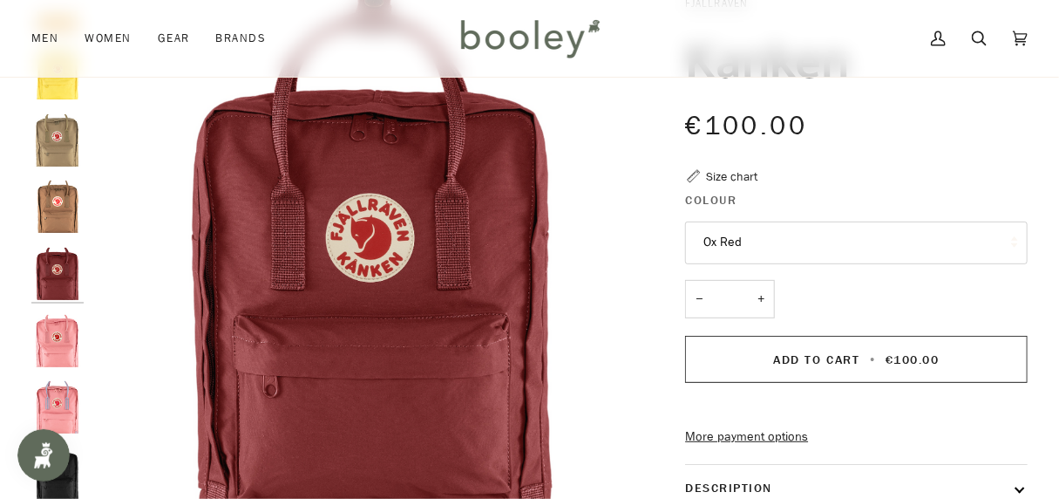
click at [743, 240] on button "Ox Red" at bounding box center [856, 242] width 343 height 43
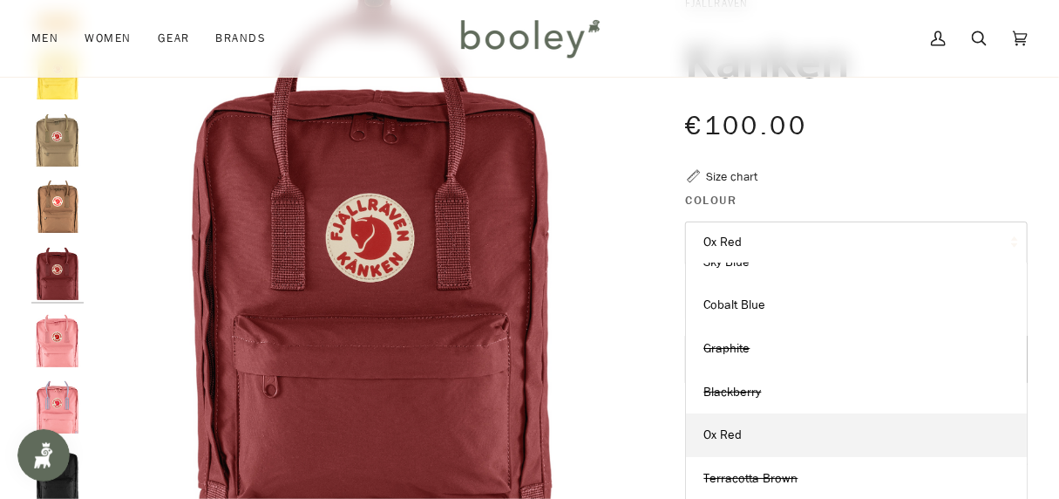
scroll to position [0, 0]
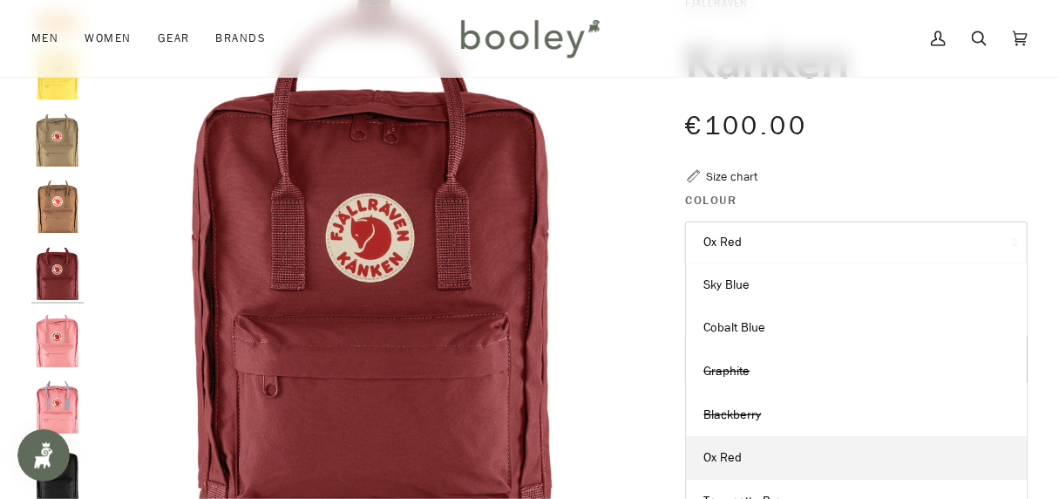
click at [732, 238] on button "Ox Red" at bounding box center [856, 242] width 343 height 43
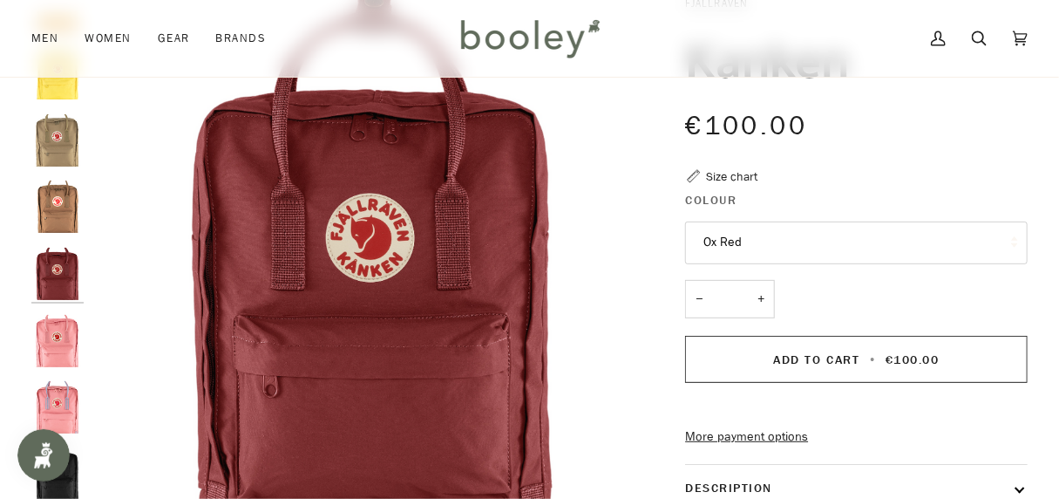
click at [732, 238] on button "Ox Red" at bounding box center [856, 242] width 343 height 43
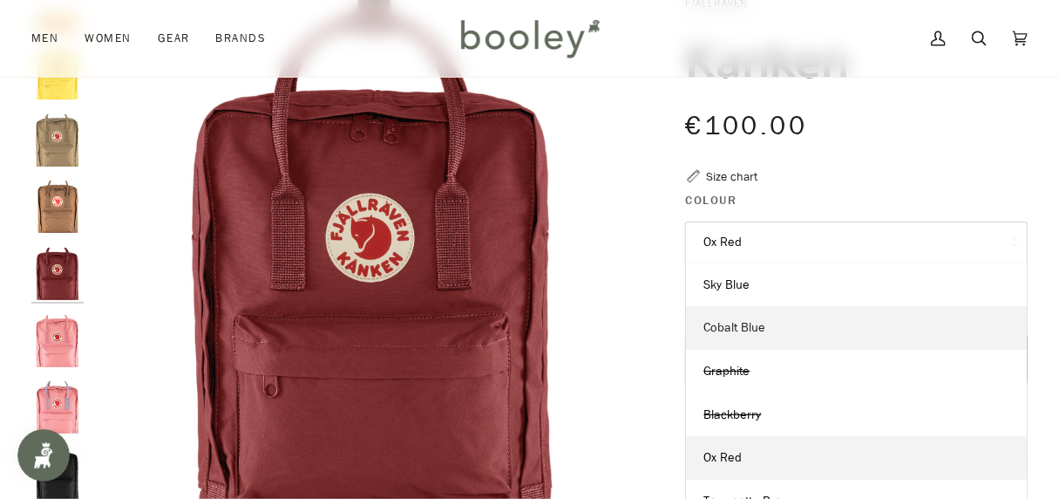
click at [747, 326] on span "Cobalt Blue" at bounding box center [734, 327] width 62 height 17
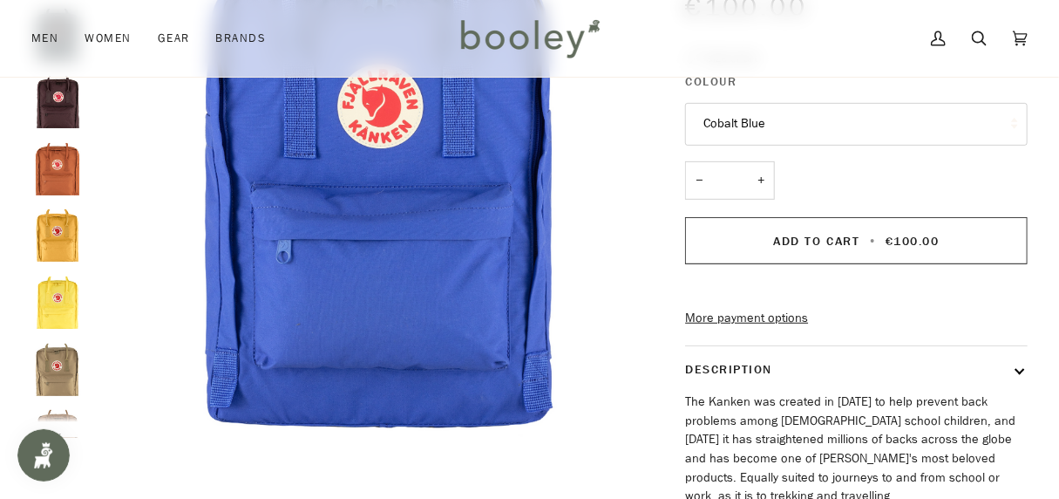
scroll to position [266, 0]
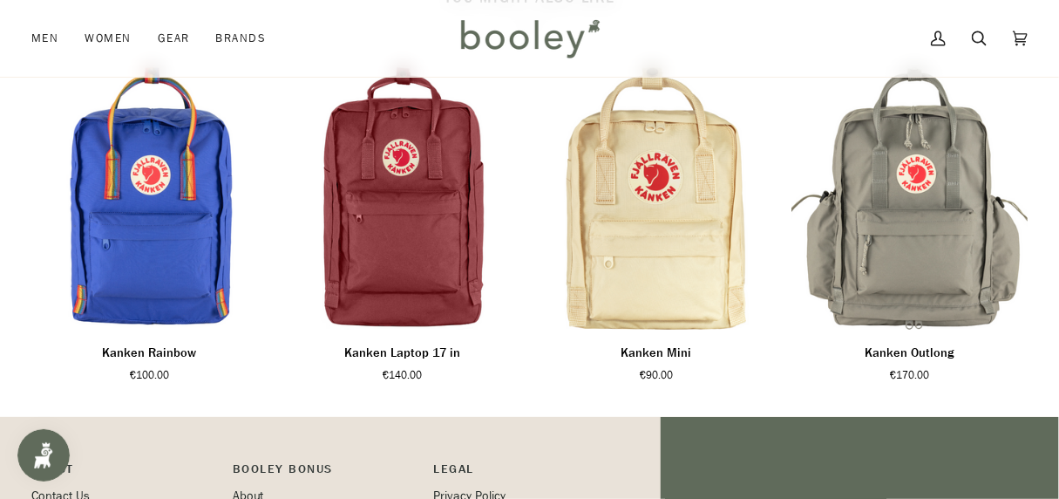
scroll to position [981, 0]
